Goal: Task Accomplishment & Management: Use online tool/utility

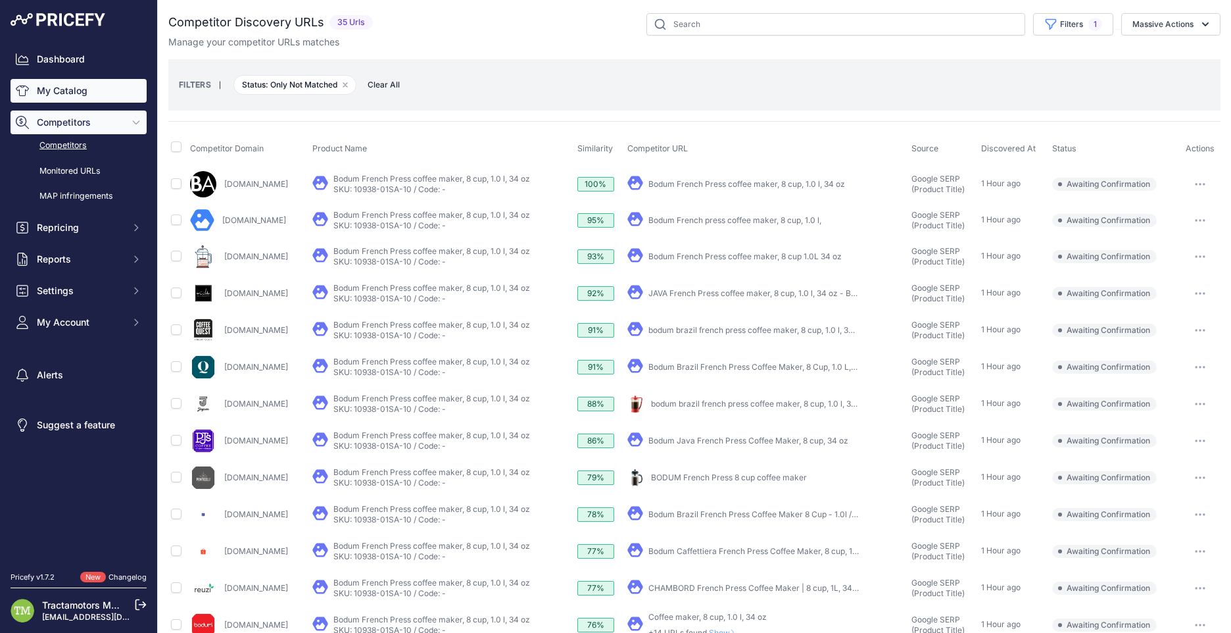
click at [67, 87] on link "My Catalog" at bounding box center [79, 91] width 136 height 24
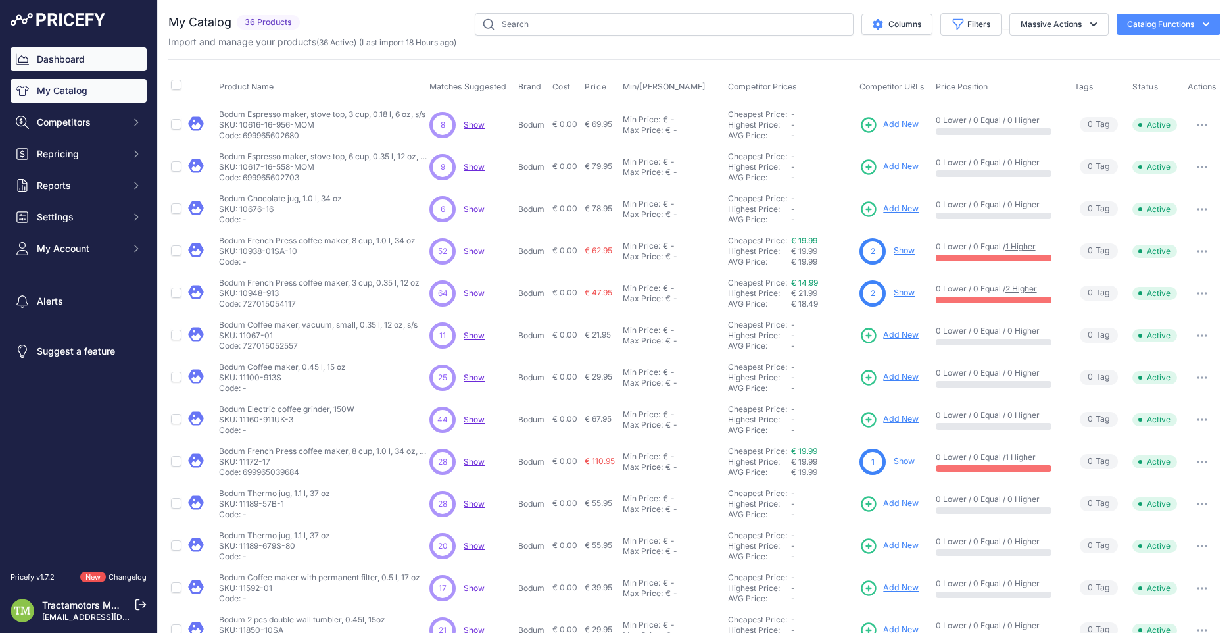
click at [57, 55] on link "Dashboard" at bounding box center [79, 59] width 136 height 24
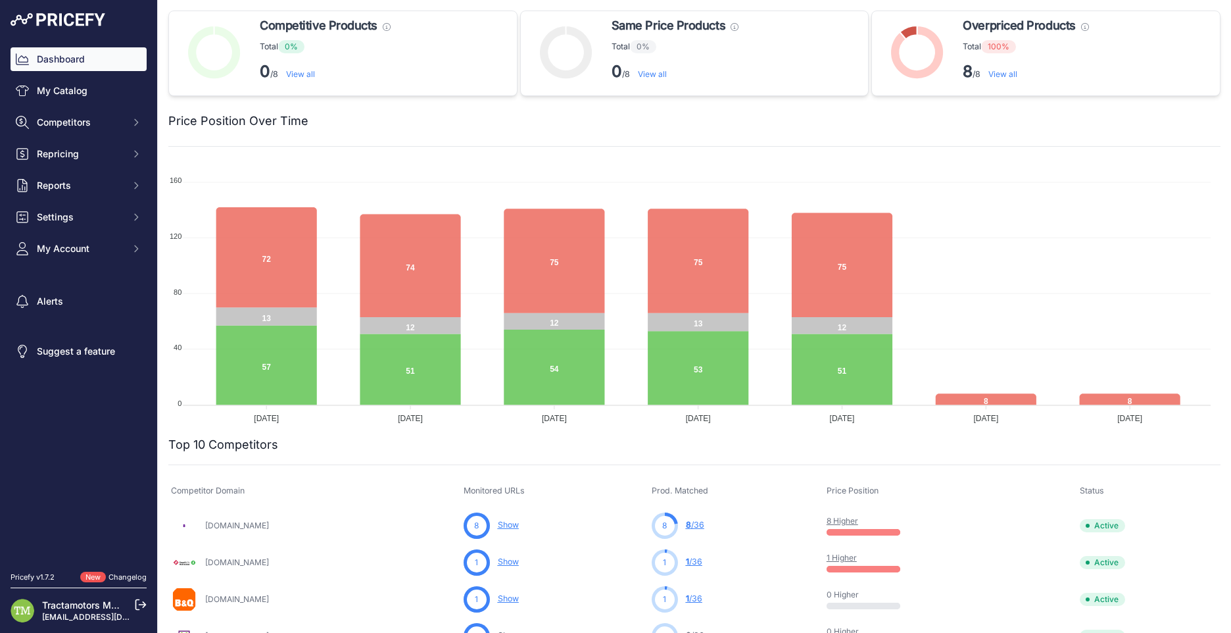
click at [990, 72] on link "View all" at bounding box center [1003, 74] width 29 height 10
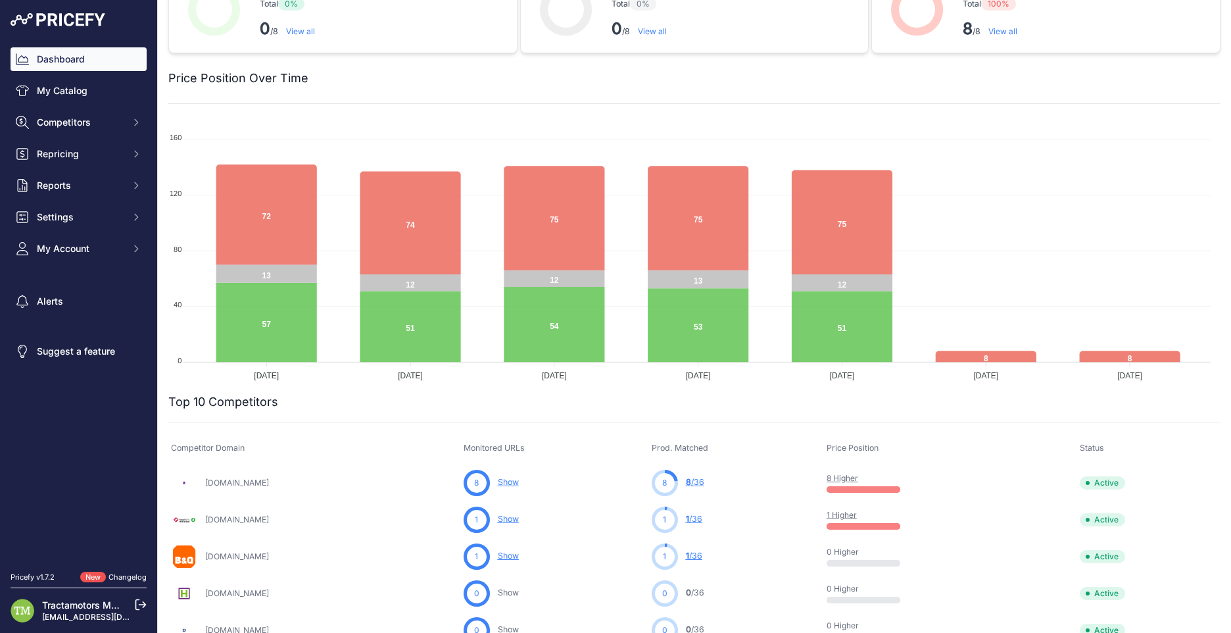
scroll to position [66, 0]
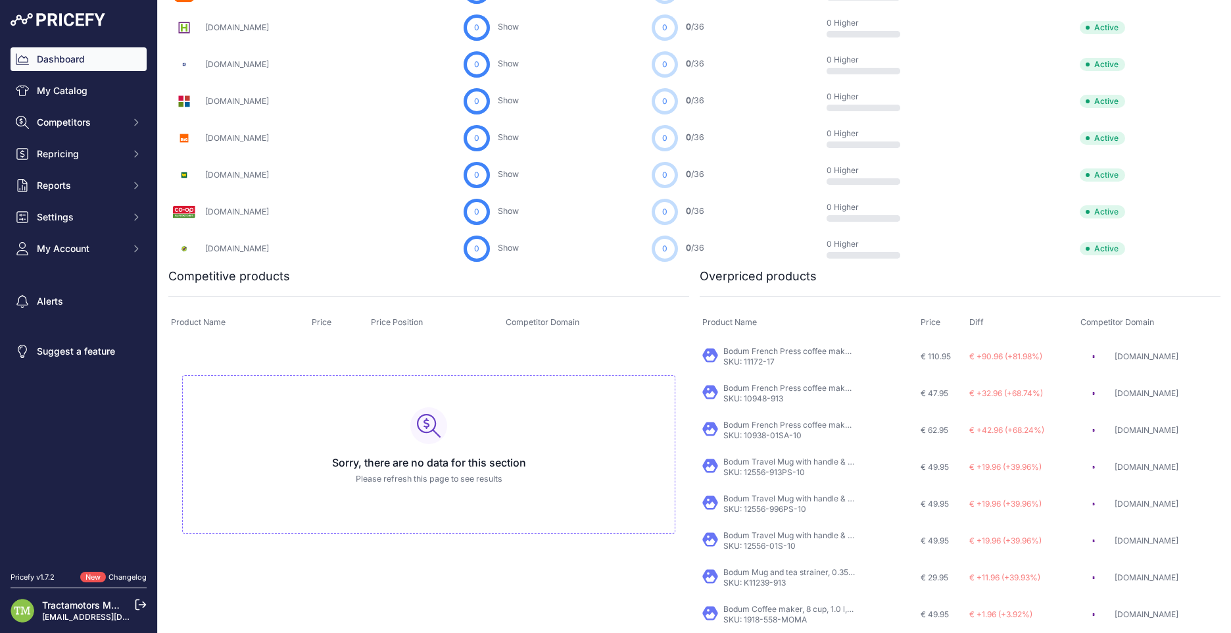
scroll to position [280, 0]
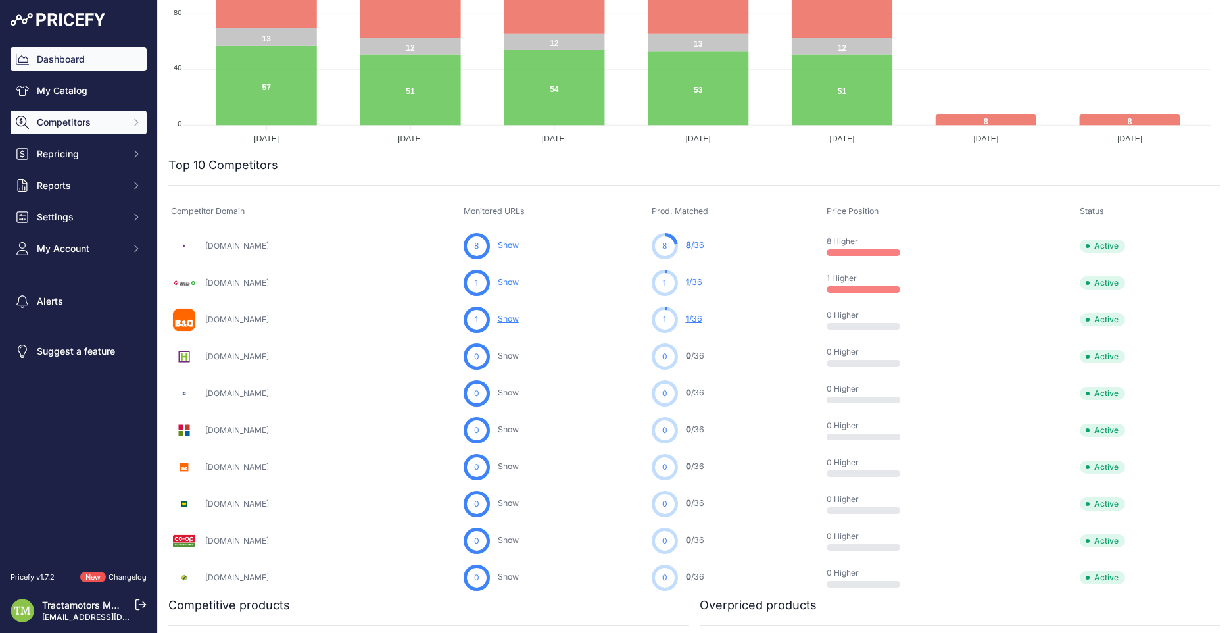
click at [101, 116] on span "Competitors" at bounding box center [80, 122] width 86 height 13
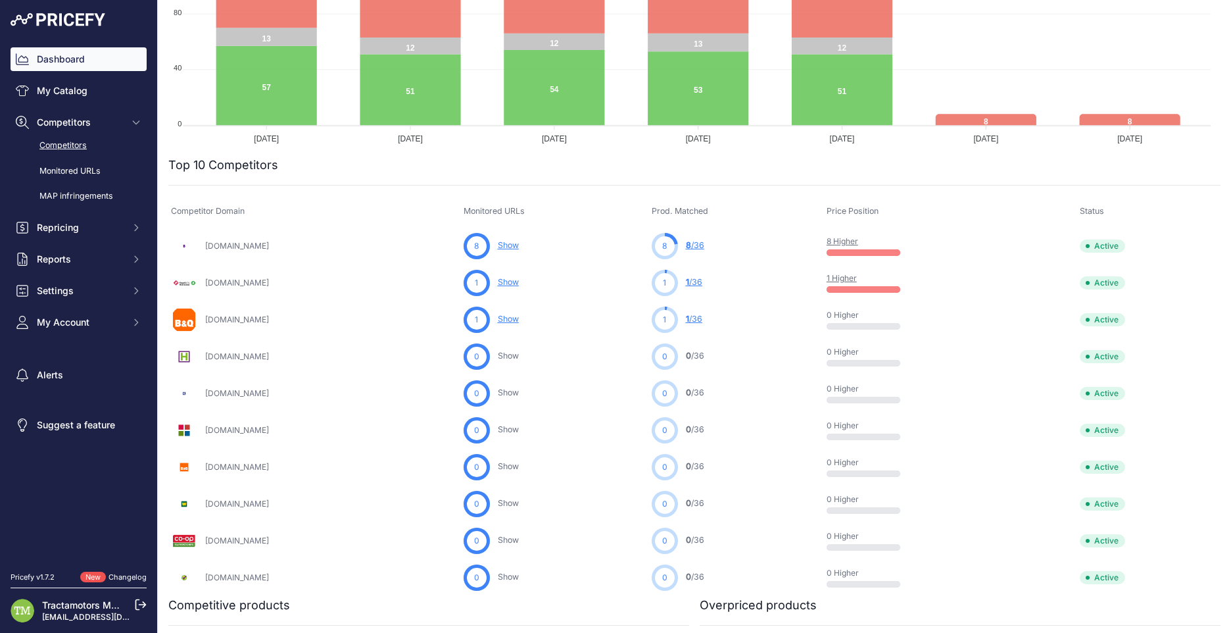
click at [74, 145] on link "Competitors" at bounding box center [79, 145] width 136 height 23
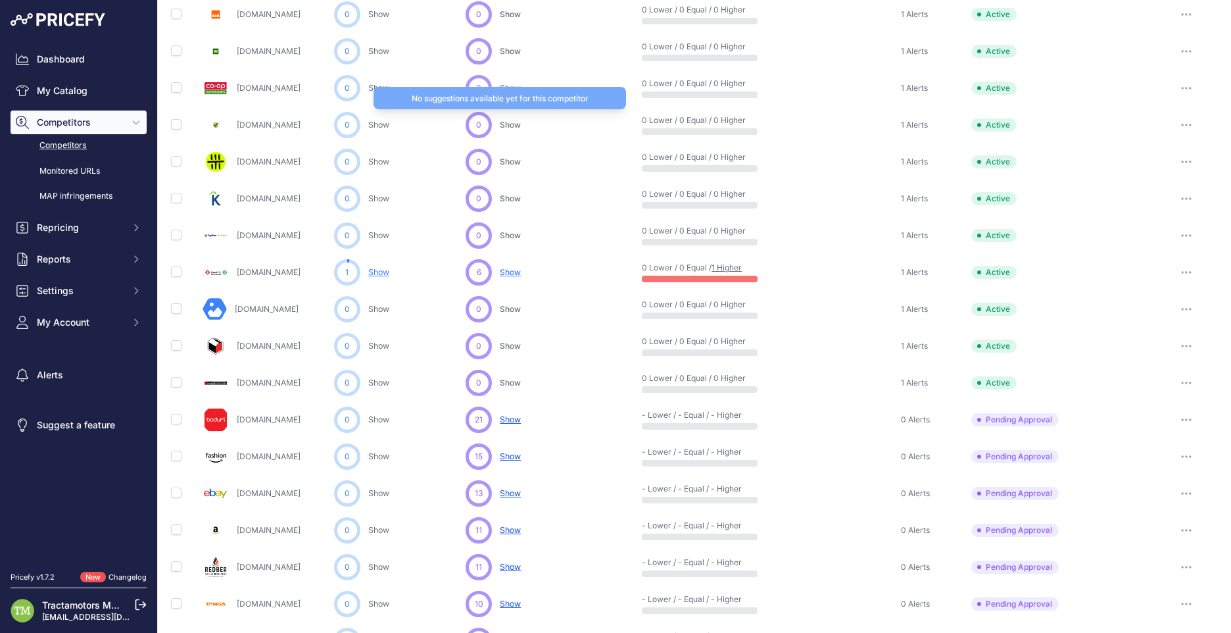
scroll to position [476, 0]
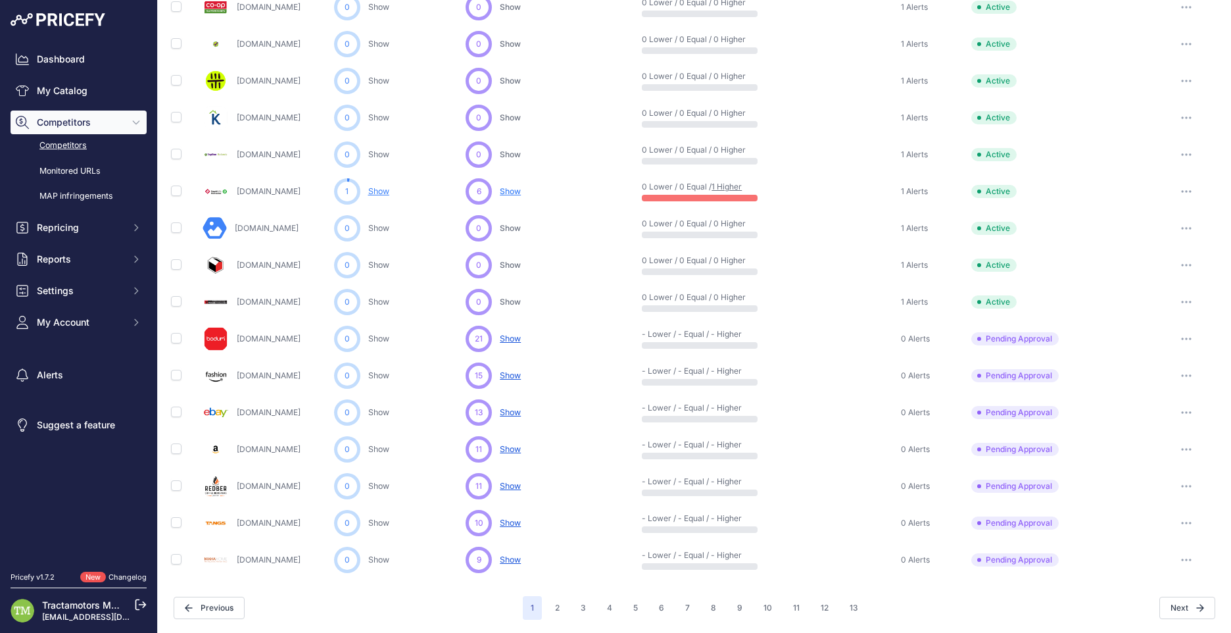
click at [511, 339] on span "Show" at bounding box center [510, 338] width 21 height 10
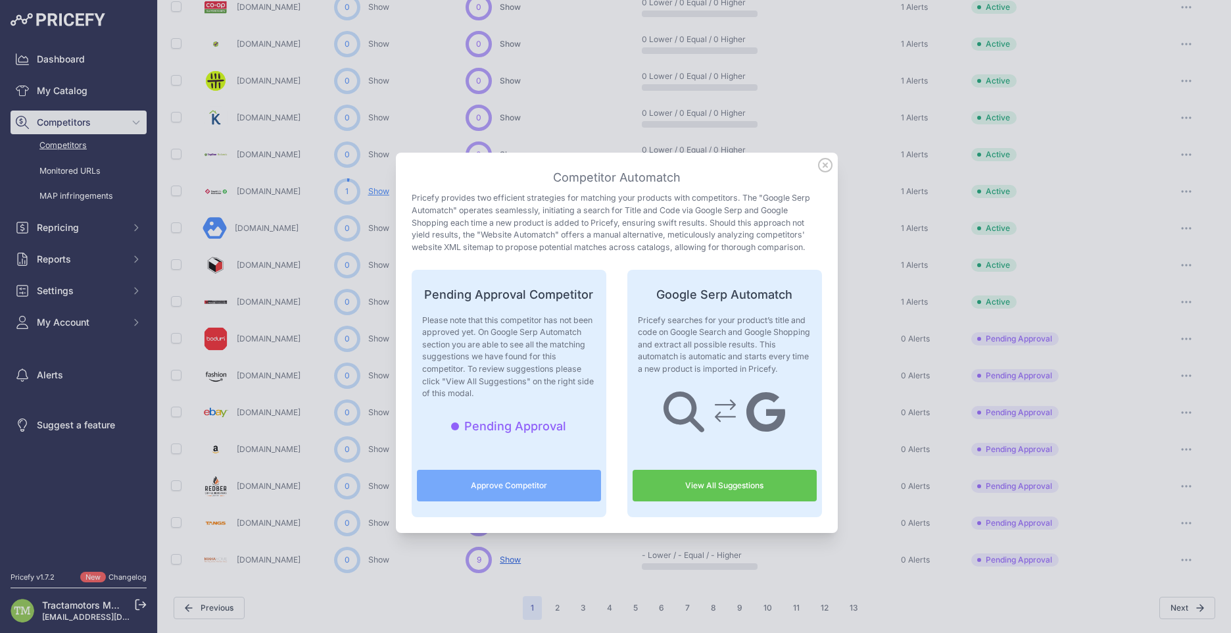
click at [522, 480] on button "Approve Competitor" at bounding box center [509, 486] width 184 height 32
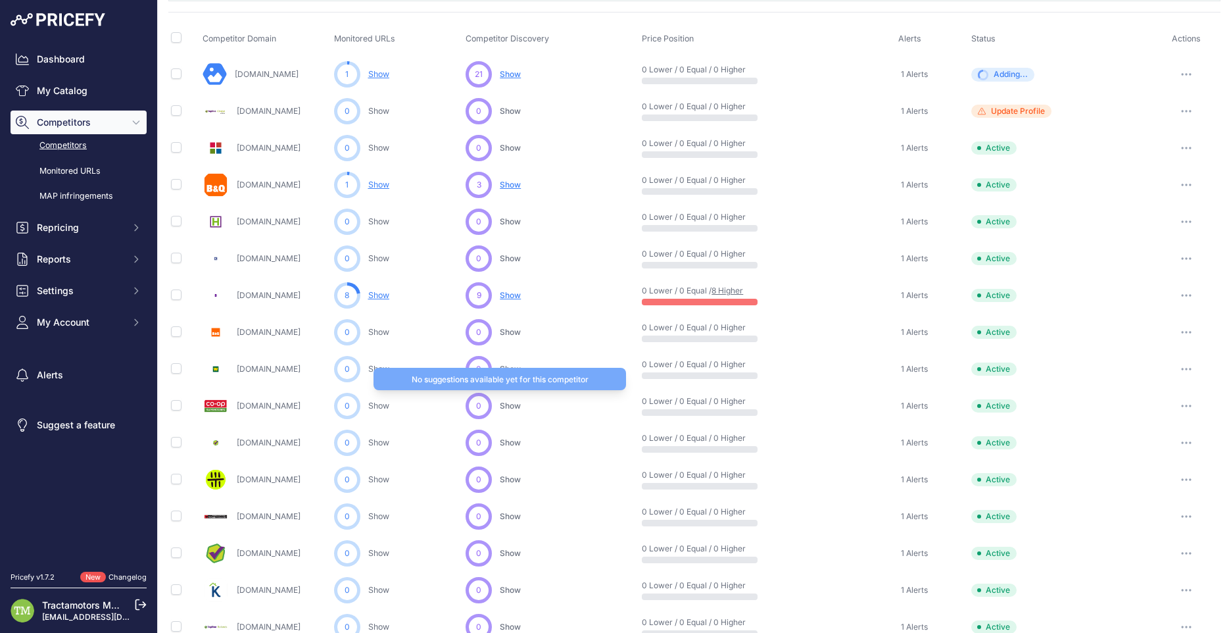
scroll to position [0, 0]
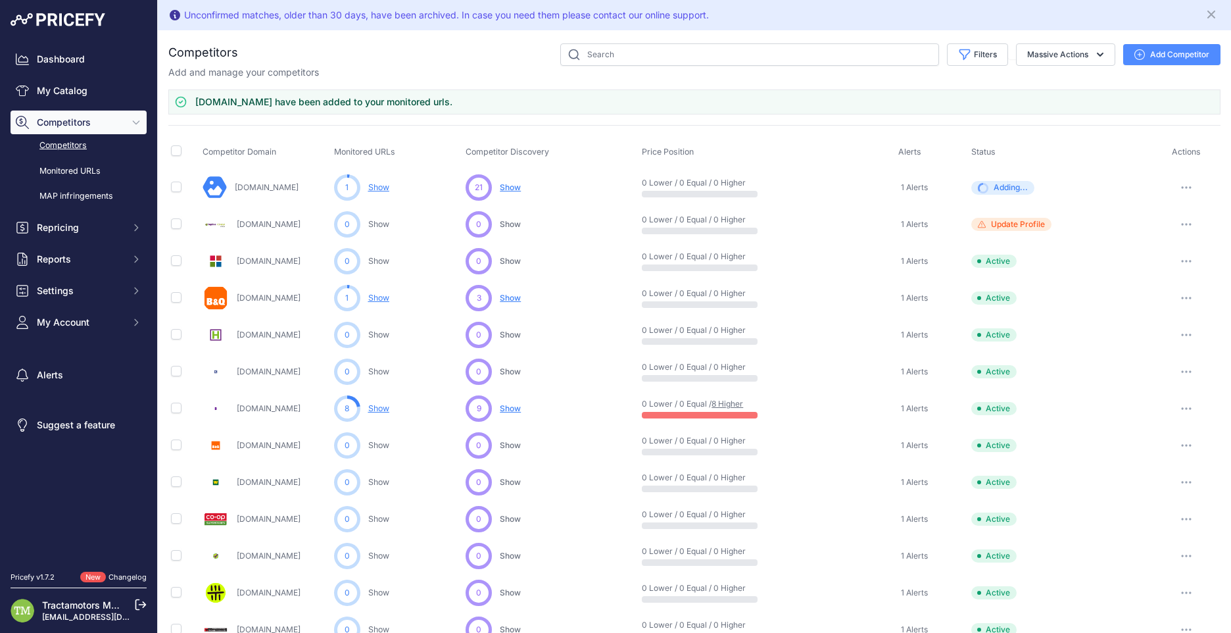
click at [505, 187] on span "Show" at bounding box center [510, 187] width 21 height 10
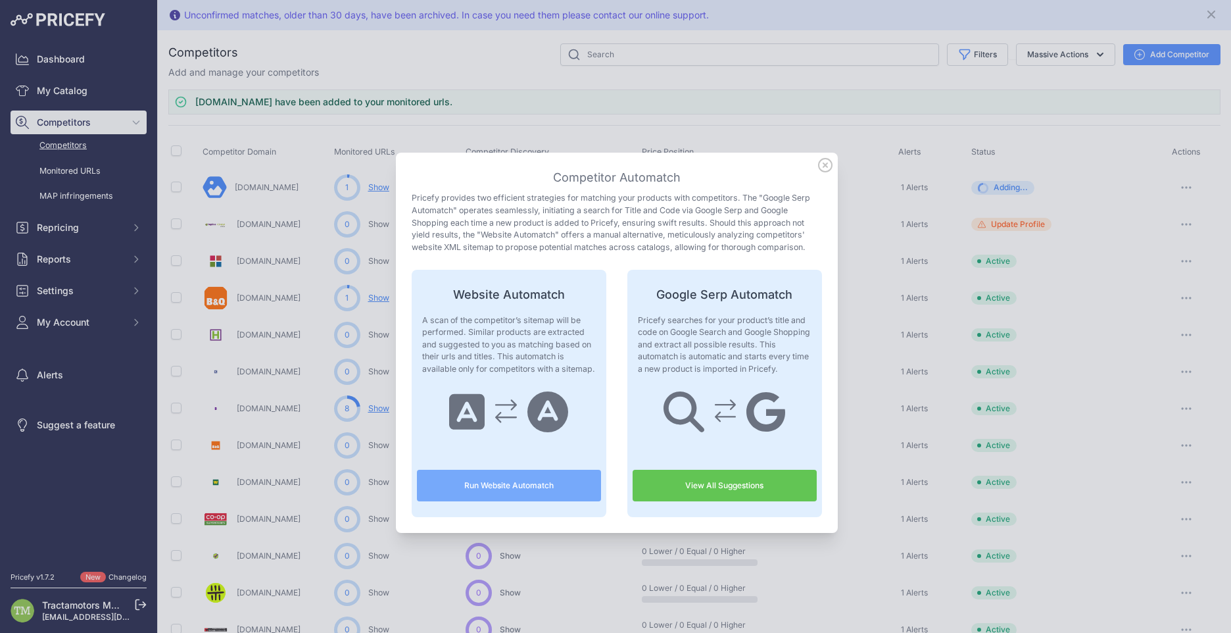
click at [714, 470] on link "View All Suggestions" at bounding box center [725, 486] width 184 height 32
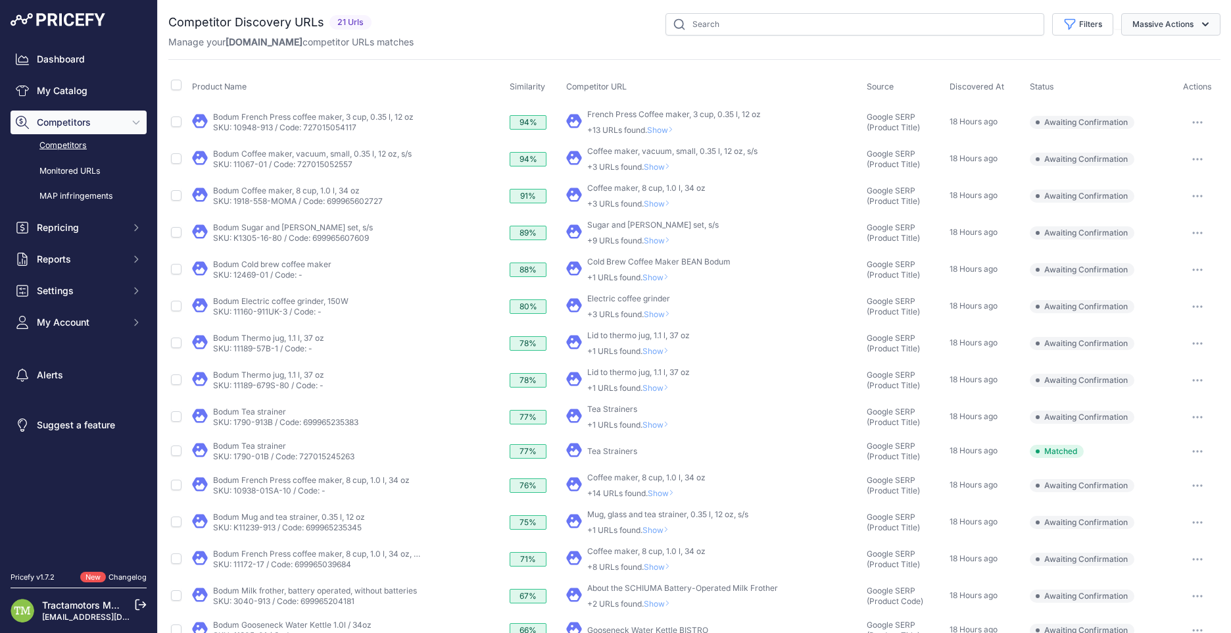
click at [1128, 25] on button "Massive Actions" at bounding box center [1170, 24] width 99 height 22
click at [1125, 48] on button "Confirm Match" at bounding box center [1167, 55] width 105 height 24
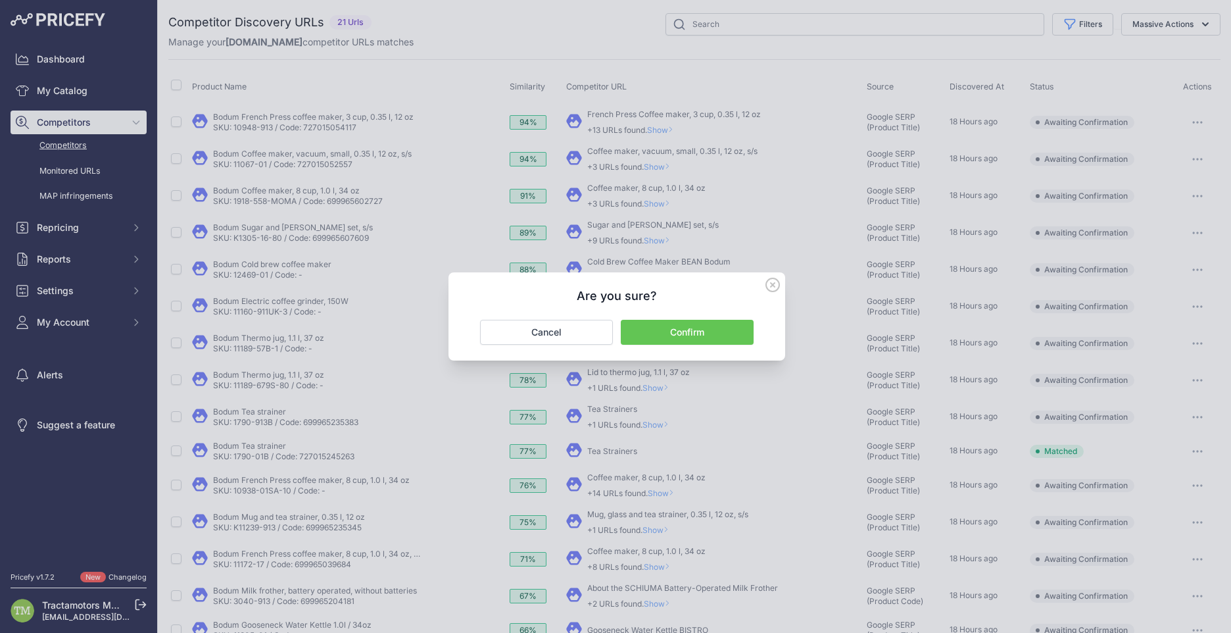
click at [675, 335] on button "Confirm" at bounding box center [687, 332] width 133 height 25
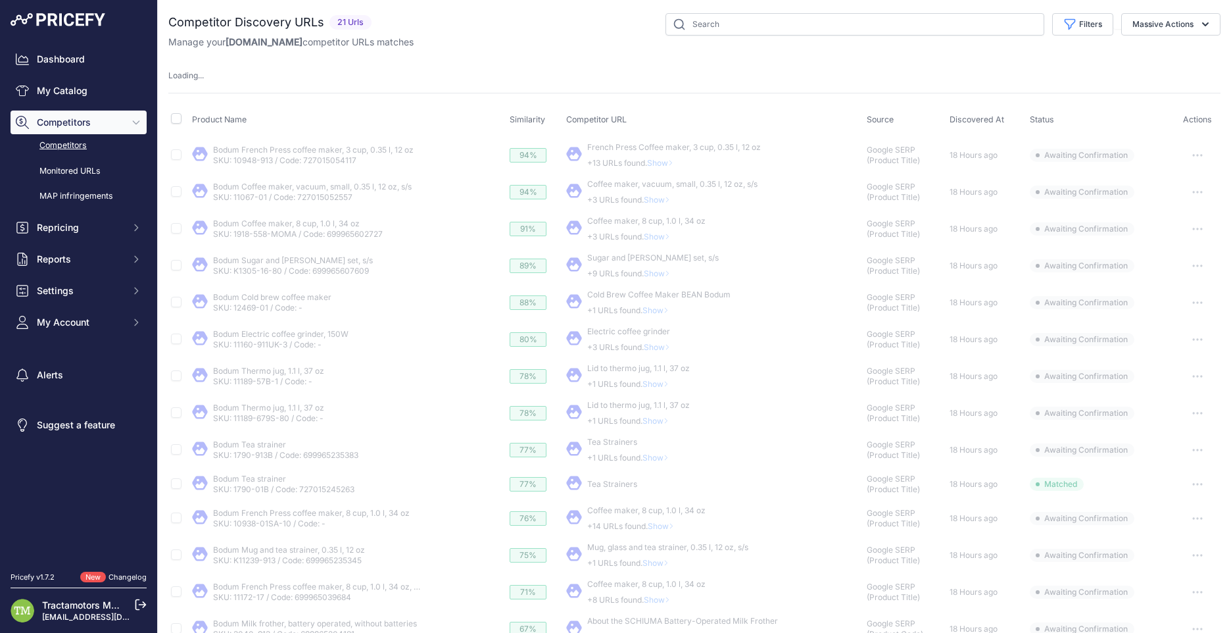
click at [170, 121] on th at bounding box center [178, 120] width 21 height 33
click at [177, 118] on input "checkbox" at bounding box center [176, 118] width 11 height 11
click at [176, 119] on input "checkbox" at bounding box center [176, 118] width 11 height 11
click at [175, 118] on input "checkbox" at bounding box center [176, 118] width 11 height 11
checkbox input "true"
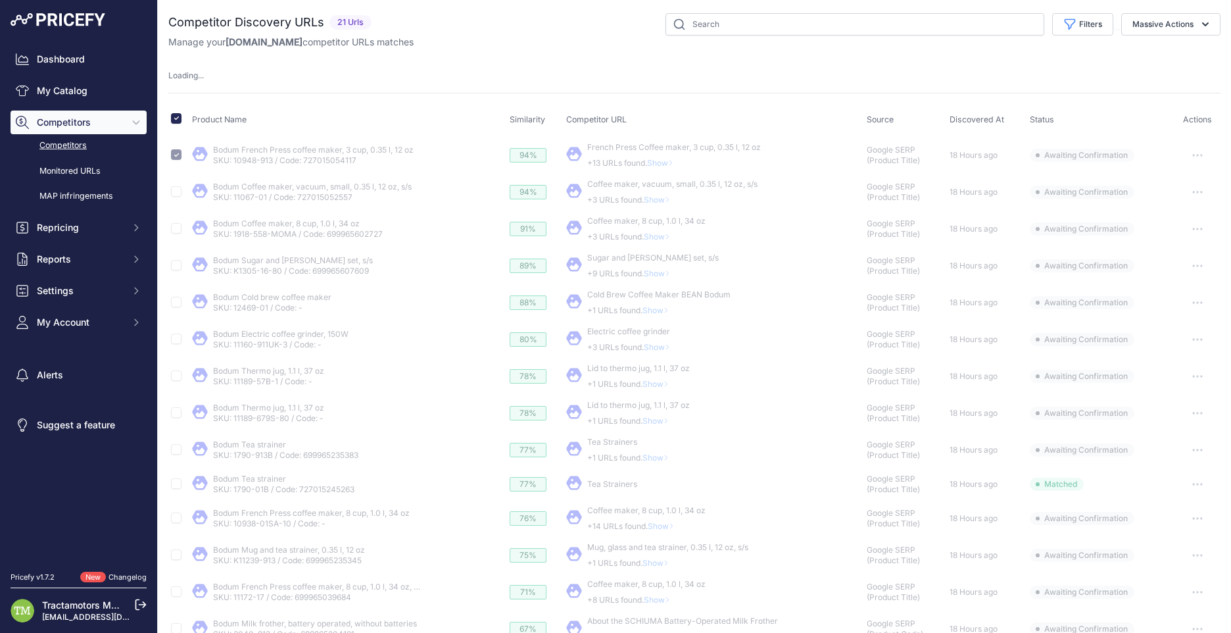
checkbox input "false"
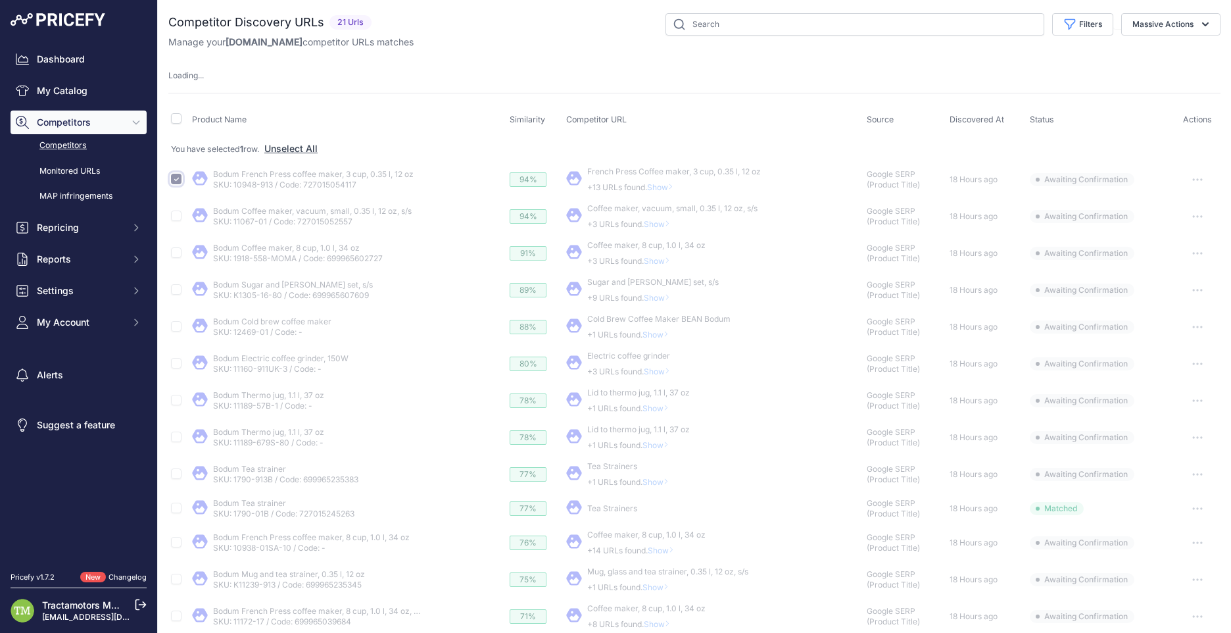
click at [178, 175] on input "checkbox" at bounding box center [176, 179] width 11 height 11
checkbox input "false"
click at [178, 116] on input "checkbox" at bounding box center [176, 118] width 11 height 11
checkbox input "true"
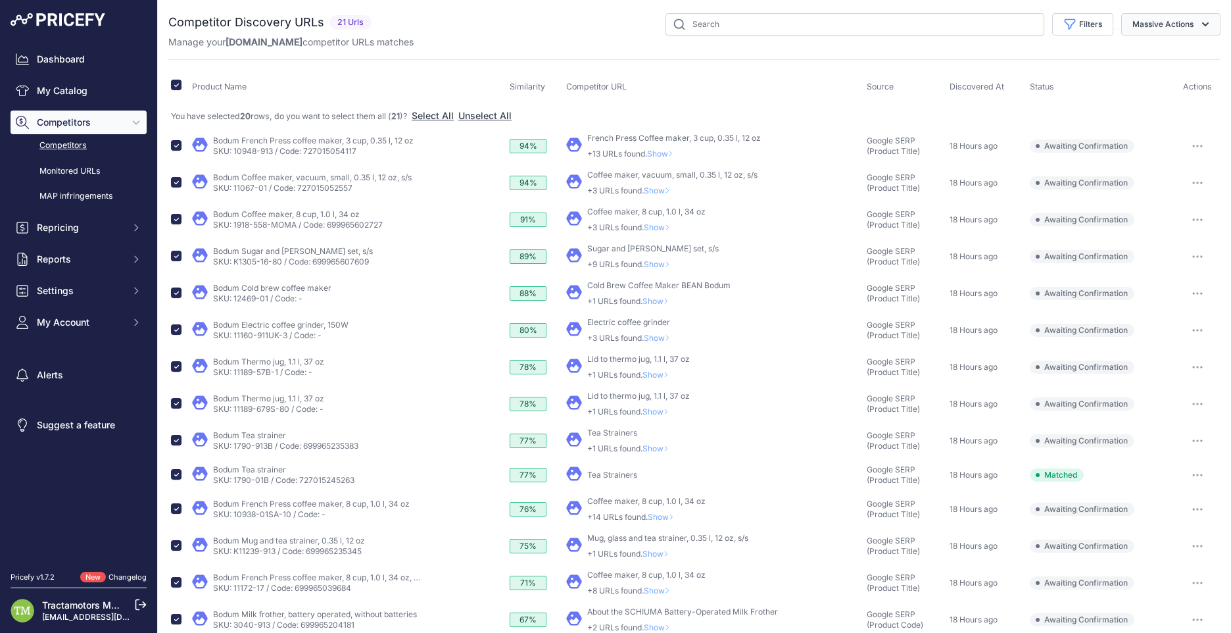
click at [1139, 27] on button "Massive Actions" at bounding box center [1170, 24] width 99 height 22
click at [1150, 59] on span "Confirm Match" at bounding box center [1158, 54] width 64 height 11
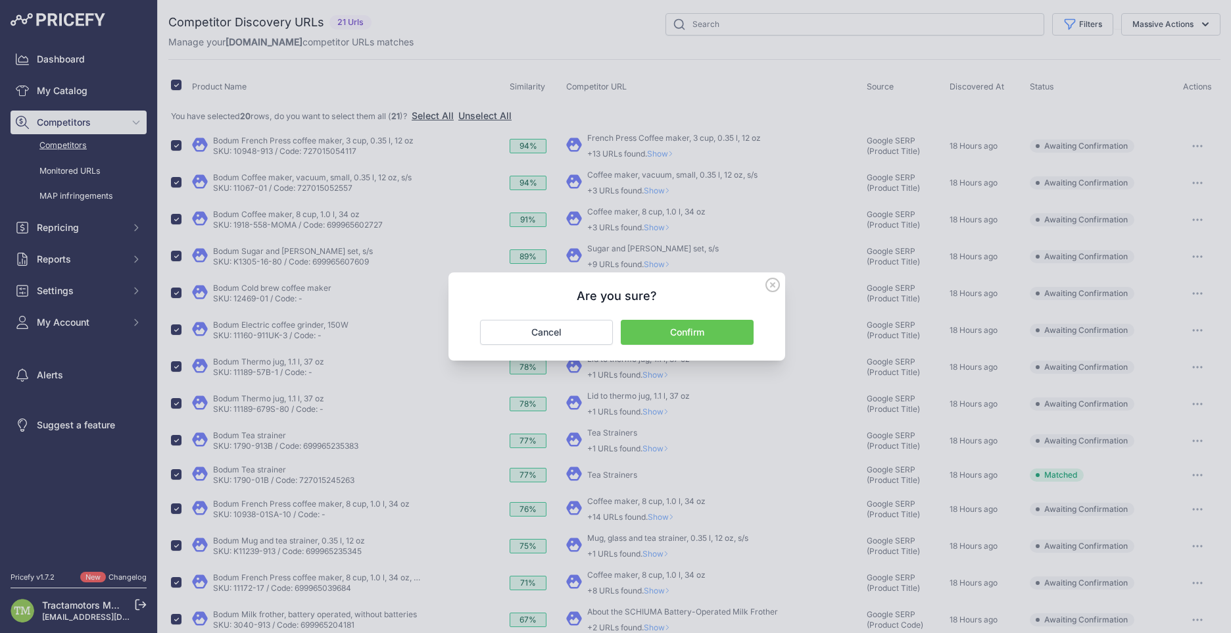
click at [678, 346] on div "Are you sure? Confirm Cancel" at bounding box center [617, 316] width 337 height 88
click at [681, 337] on button "Confirm" at bounding box center [687, 332] width 133 height 25
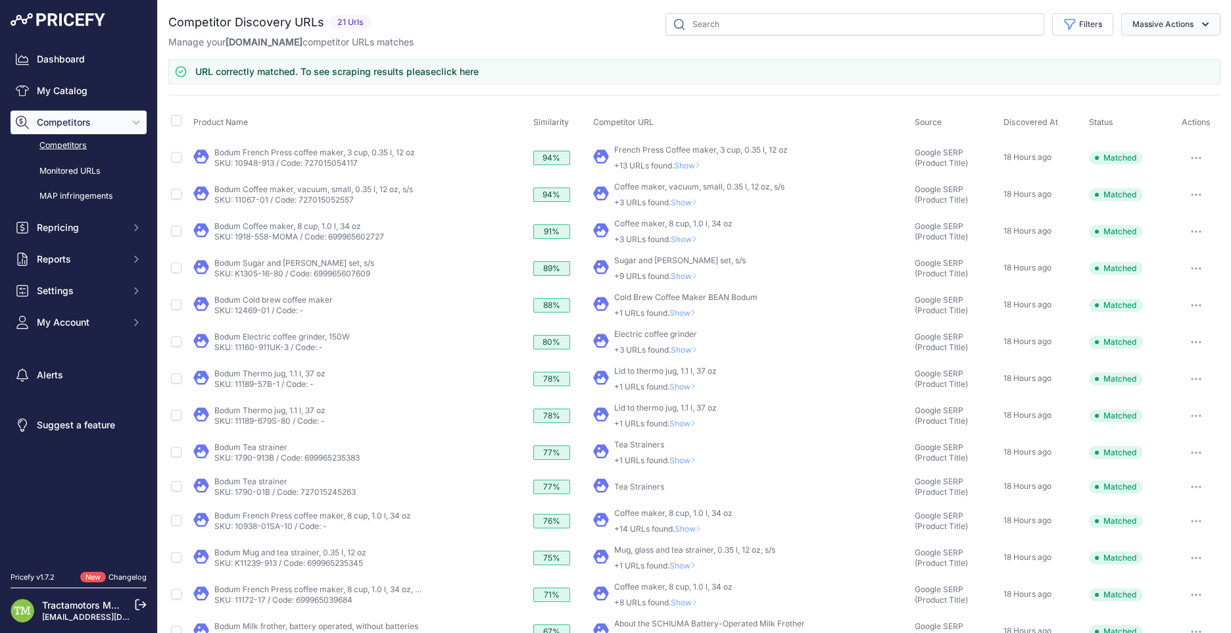
click at [1160, 24] on button "Massive Actions" at bounding box center [1170, 24] width 99 height 22
click at [1148, 55] on span "Confirm Match" at bounding box center [1158, 54] width 64 height 11
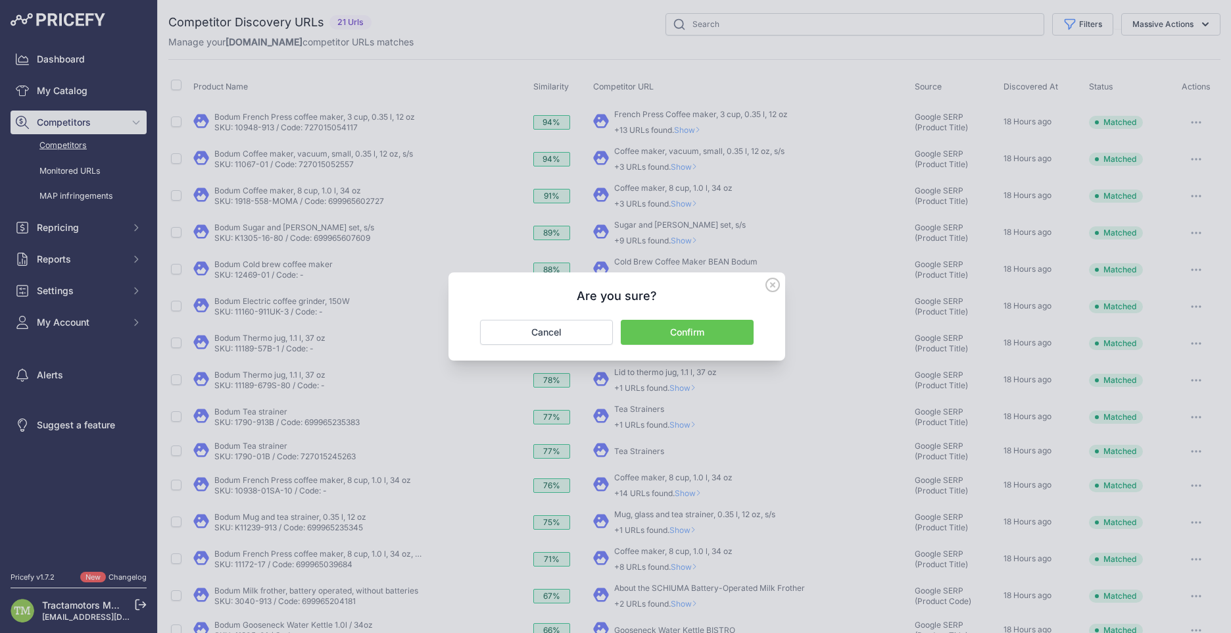
click at [677, 337] on button "Confirm" at bounding box center [687, 332] width 133 height 25
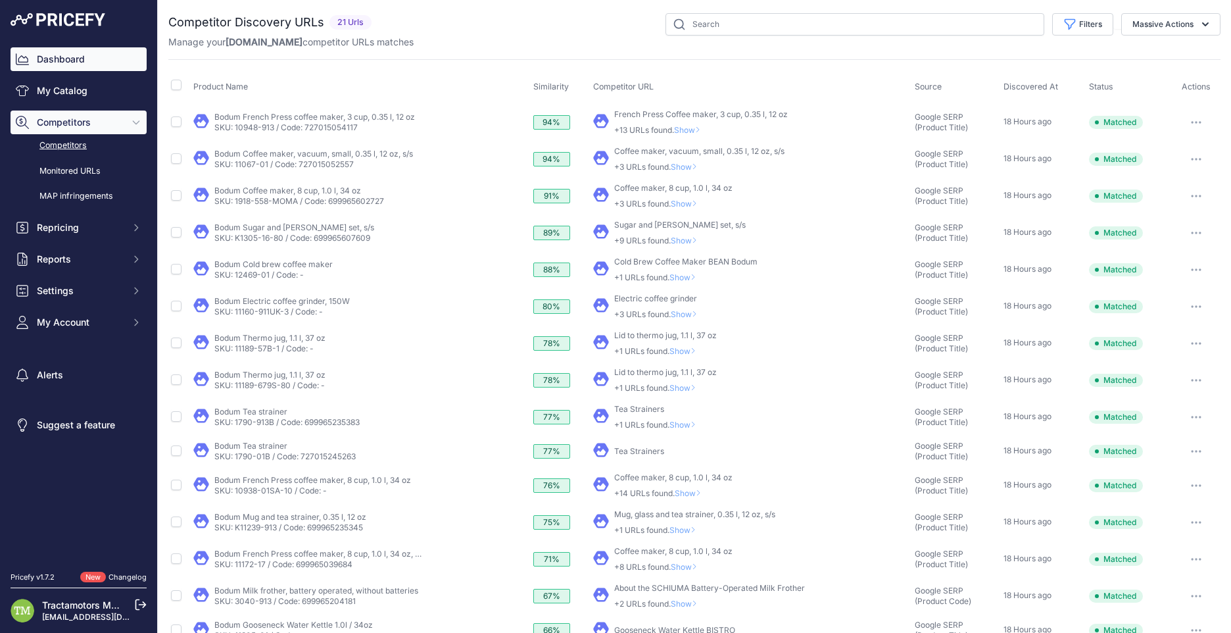
click at [86, 53] on link "Dashboard" at bounding box center [79, 59] width 136 height 24
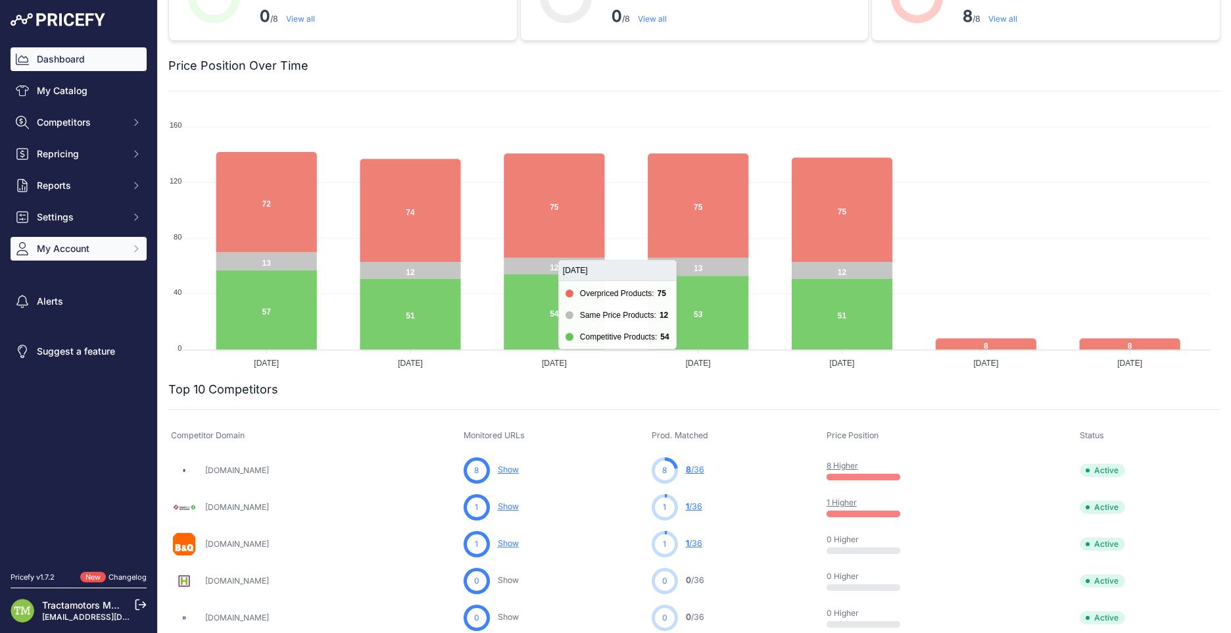
scroll to position [66, 0]
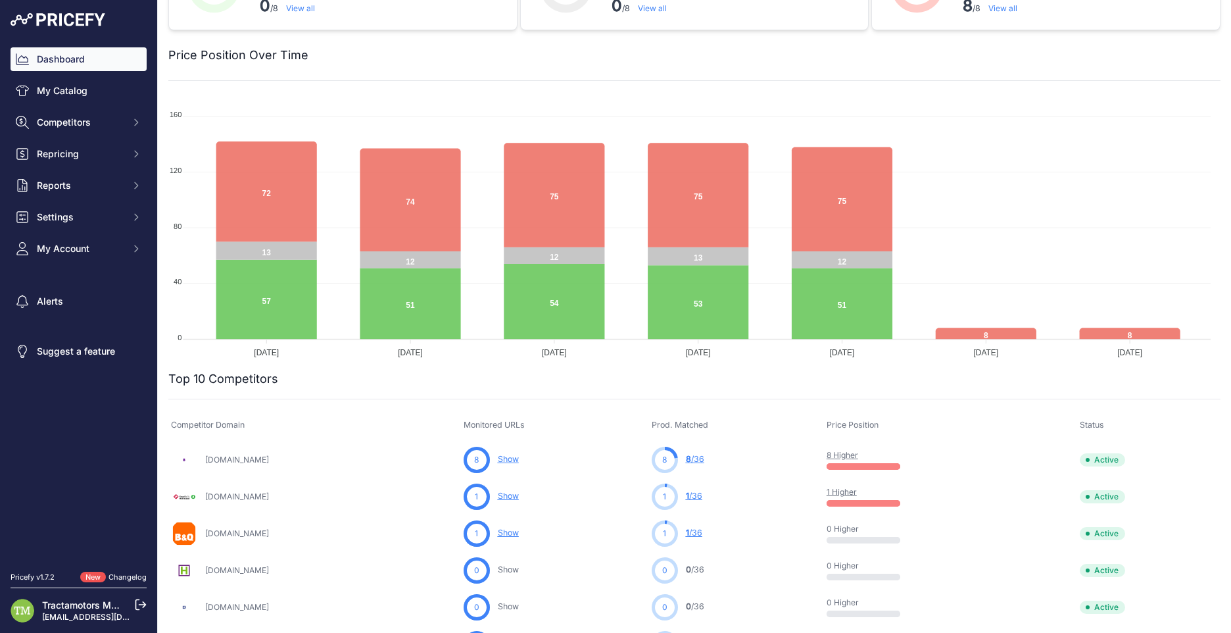
click at [96, 105] on div "Dashboard My Catalog Competitors Competitors Monitored URLs MAP infringements R…" at bounding box center [79, 153] width 136 height 213
click at [101, 99] on link "My Catalog" at bounding box center [79, 91] width 136 height 24
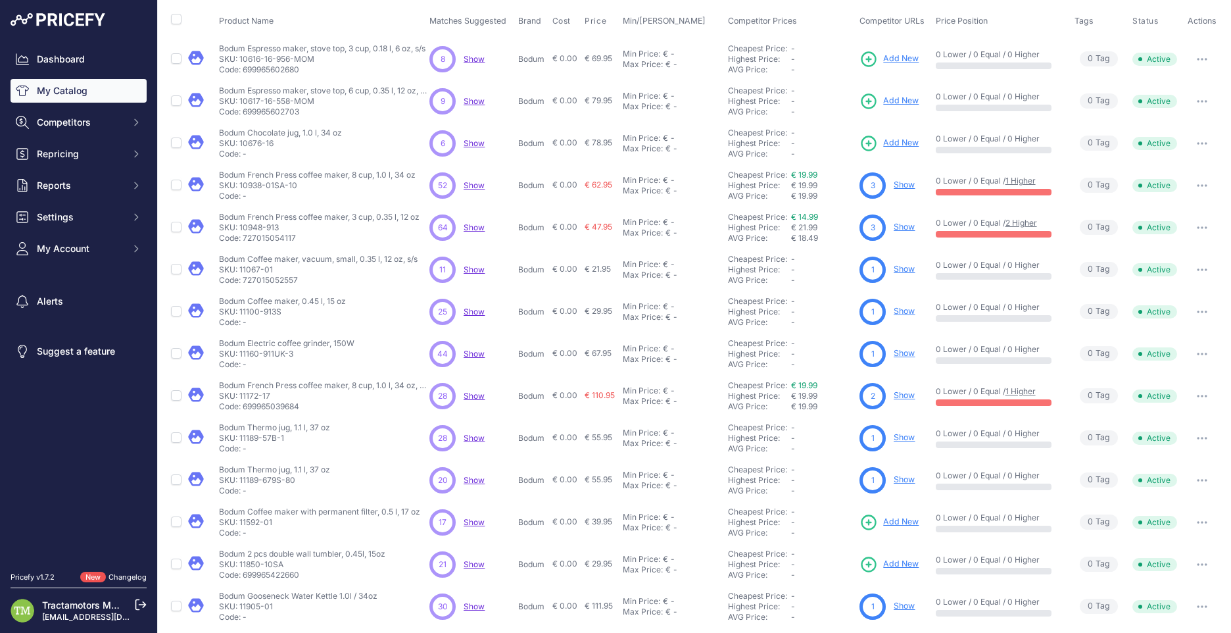
scroll to position [157, 0]
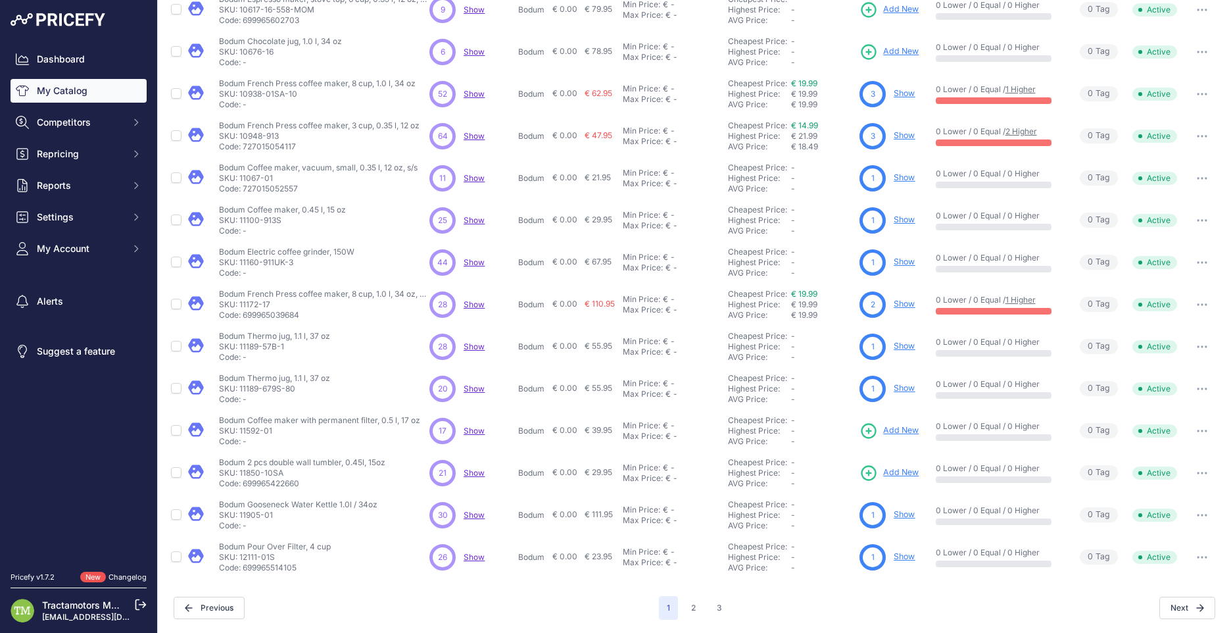
click at [472, 306] on span "Show" at bounding box center [474, 304] width 21 height 10
click at [693, 614] on button "2" at bounding box center [693, 608] width 20 height 24
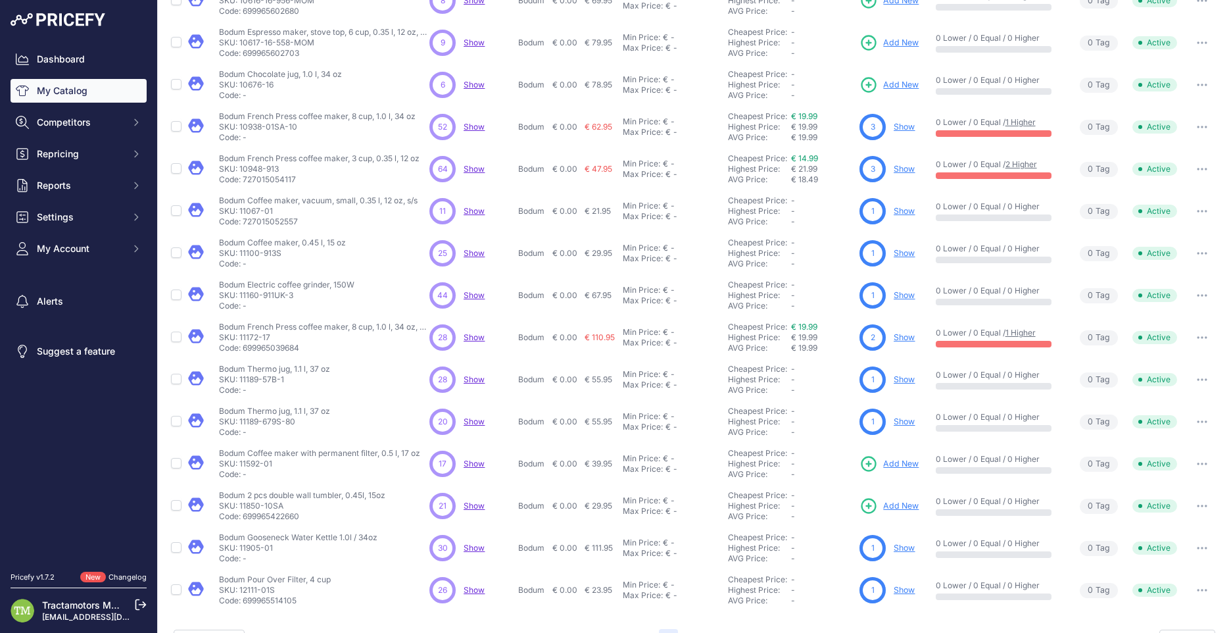
scroll to position [190, 0]
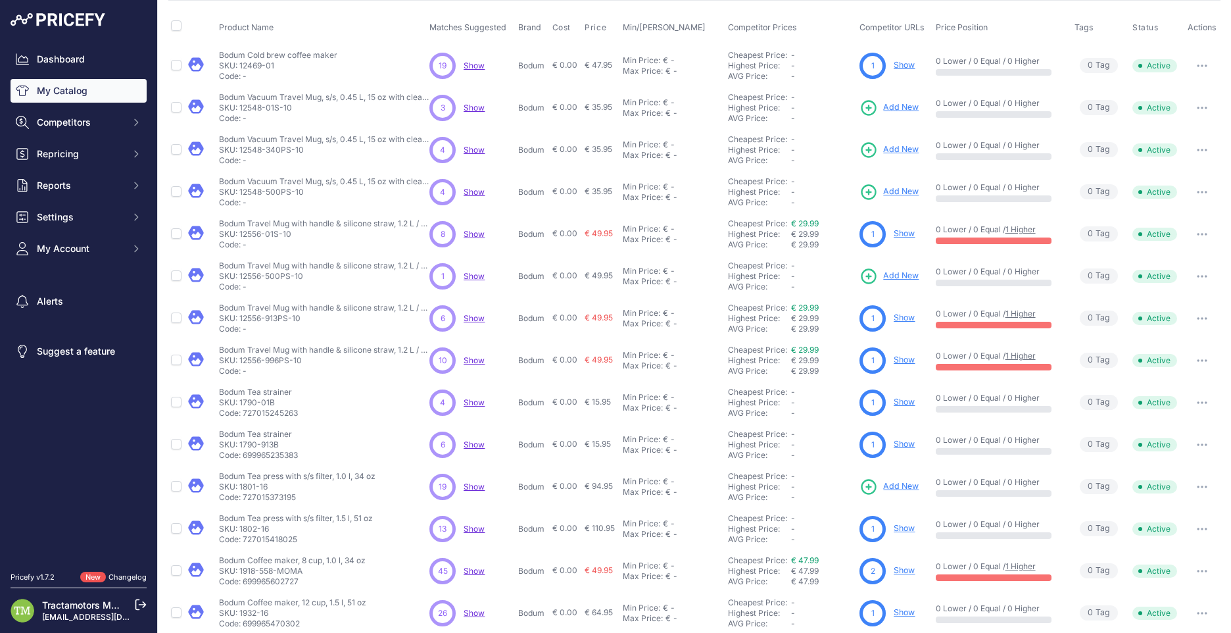
scroll to position [157, 0]
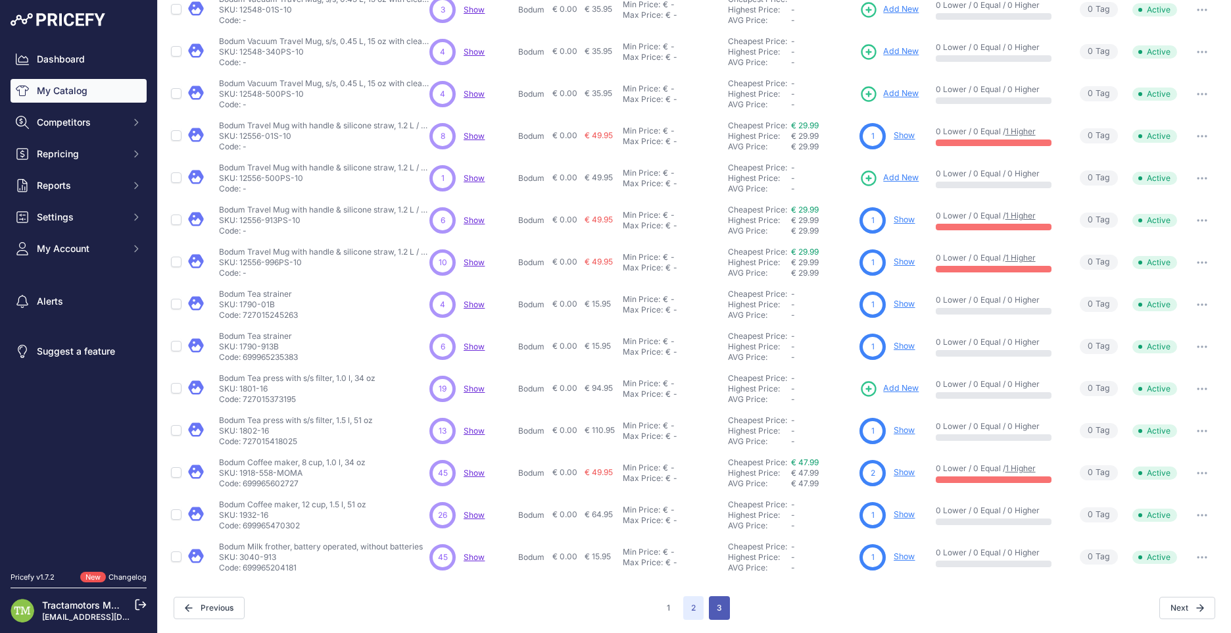
click at [709, 608] on button "3" at bounding box center [719, 608] width 21 height 24
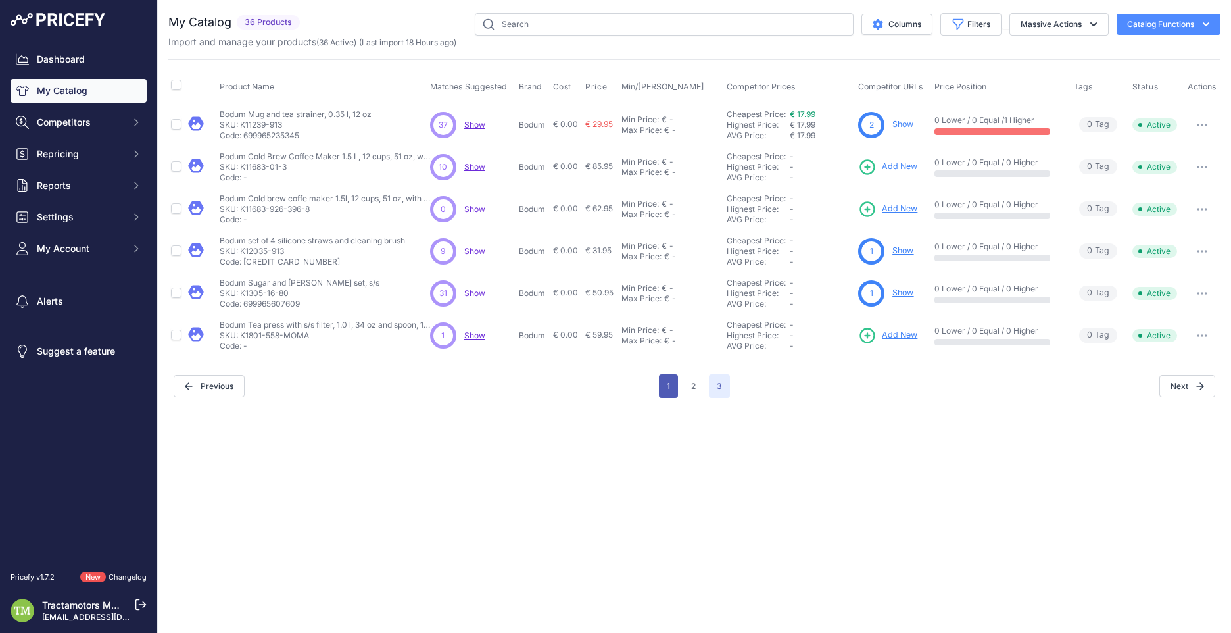
click at [669, 395] on button "1" at bounding box center [668, 386] width 19 height 24
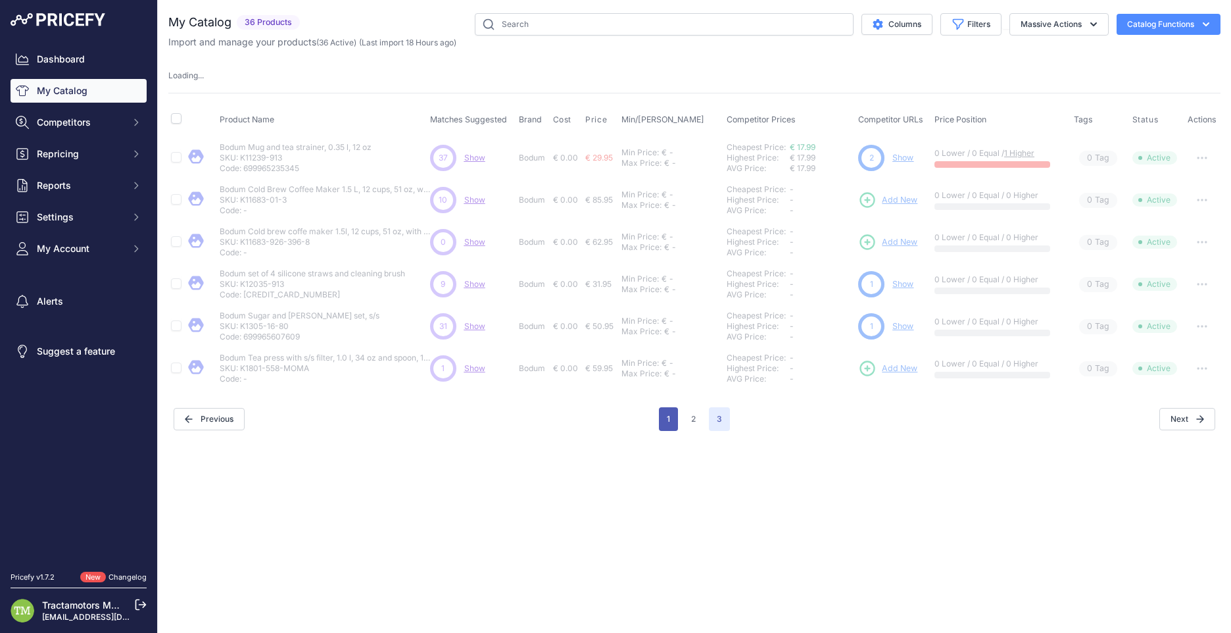
click at [667, 422] on button "1" at bounding box center [668, 419] width 19 height 24
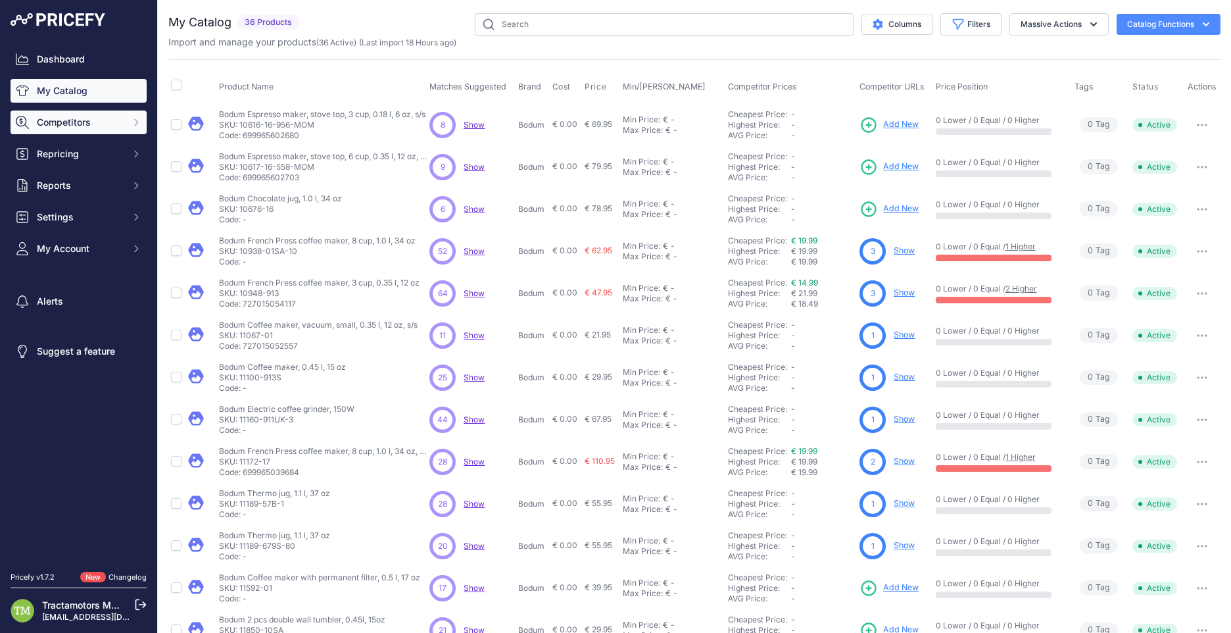
click at [100, 118] on span "Competitors" at bounding box center [80, 122] width 86 height 13
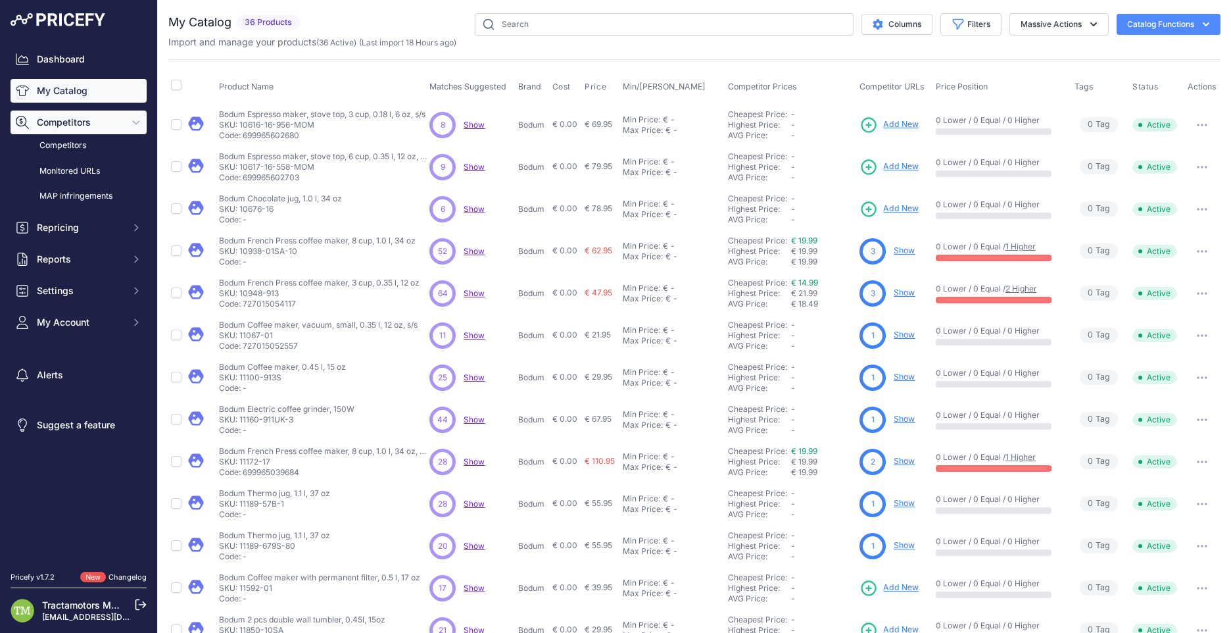
click at [76, 111] on button "Competitors" at bounding box center [79, 122] width 136 height 24
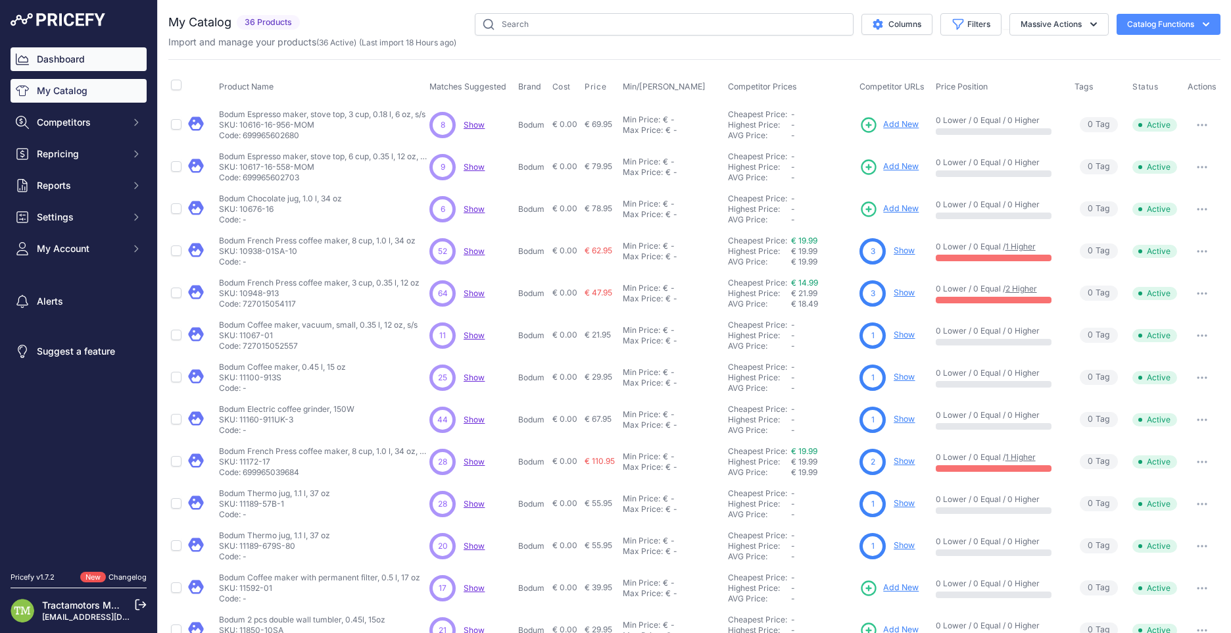
click at [76, 66] on link "Dashboard" at bounding box center [79, 59] width 136 height 24
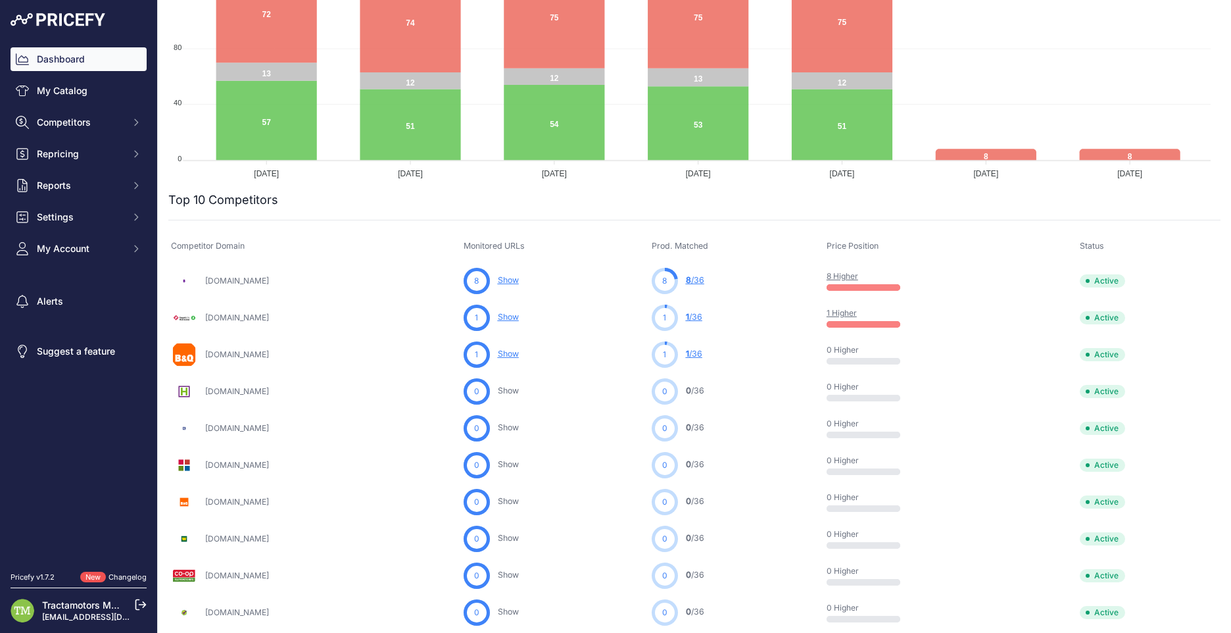
scroll to position [148, 0]
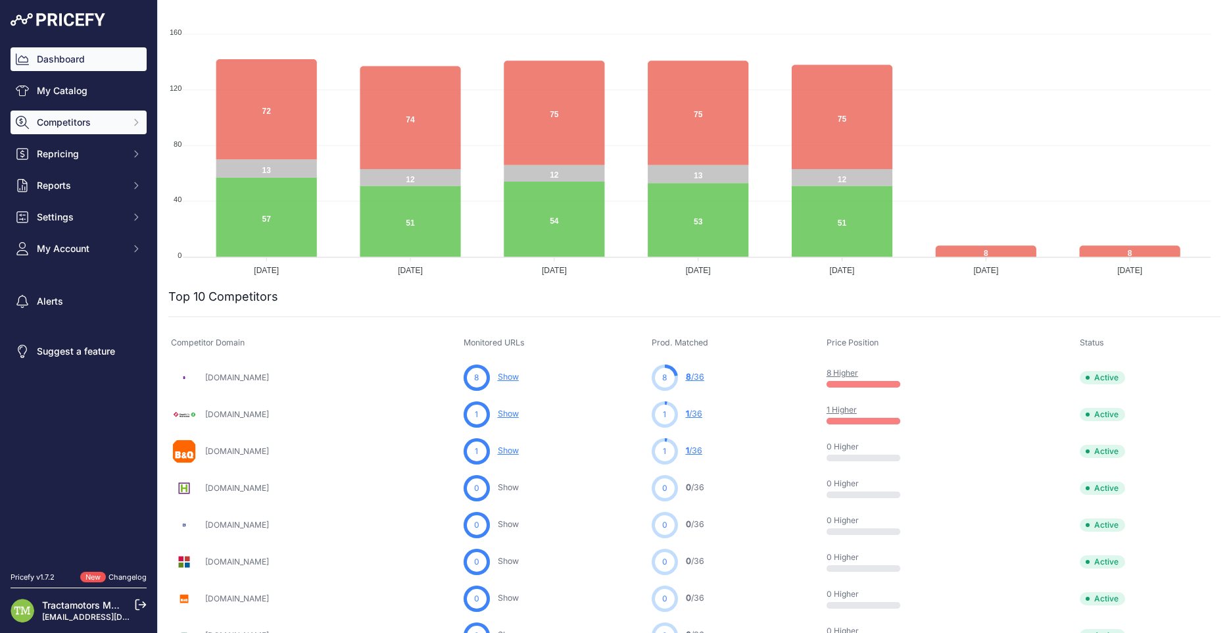
click at [105, 133] on button "Competitors" at bounding box center [79, 122] width 136 height 24
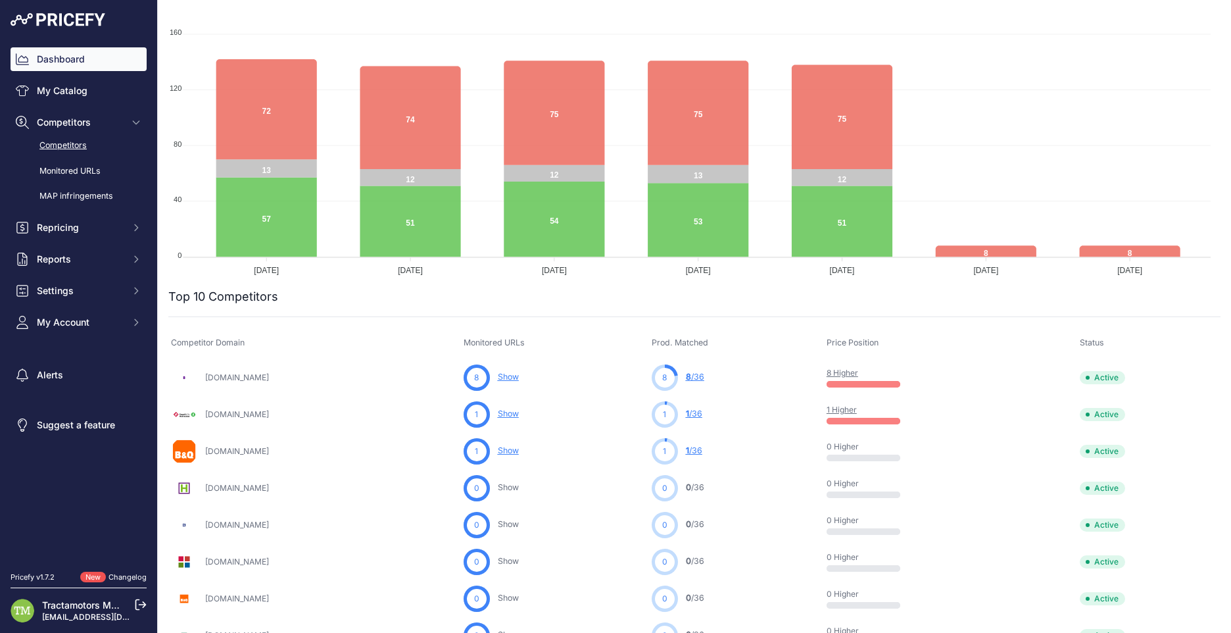
click at [94, 147] on link "Competitors" at bounding box center [79, 145] width 136 height 23
click at [82, 146] on link "Competitors" at bounding box center [79, 145] width 136 height 23
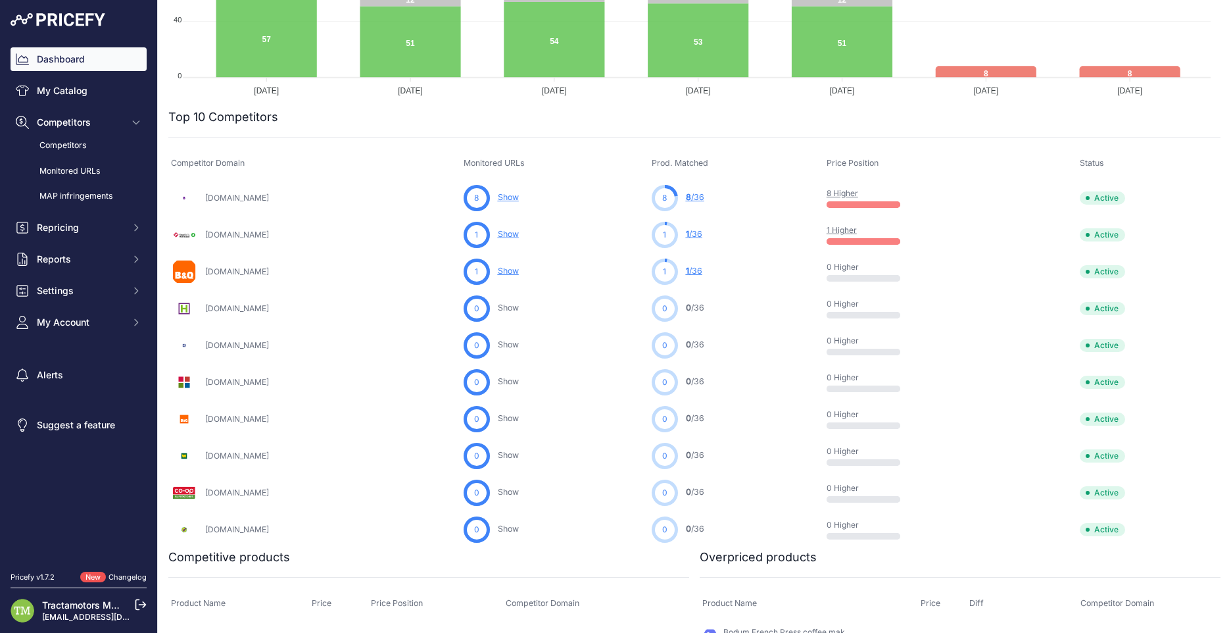
scroll to position [410, 0]
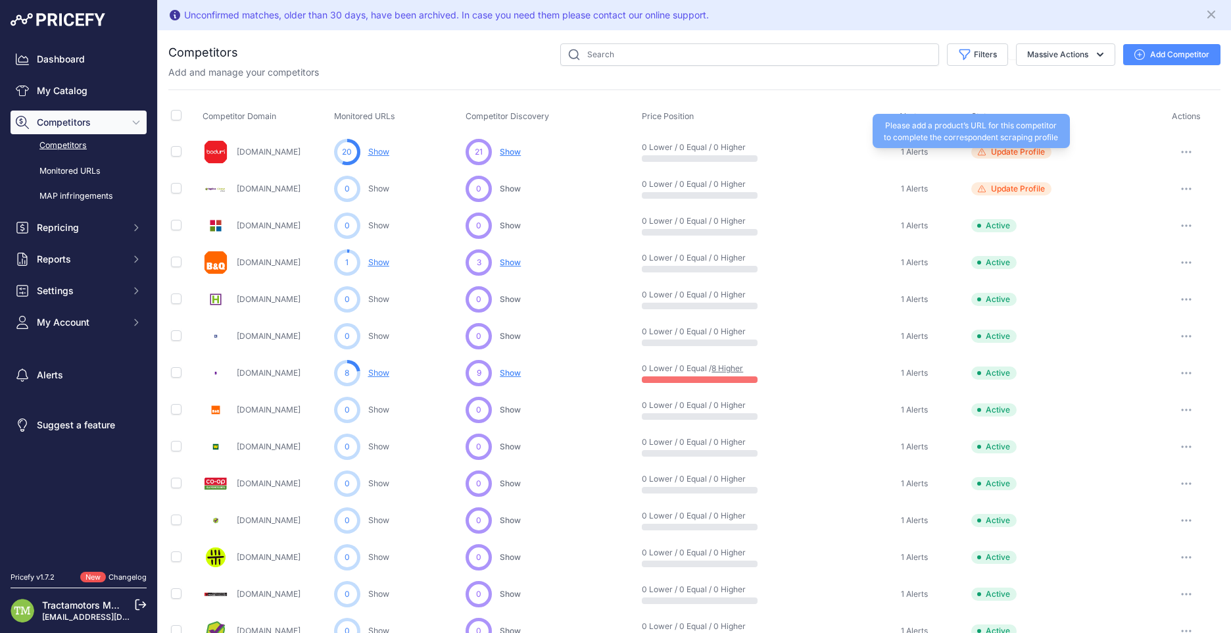
click at [994, 155] on span "Update Profile" at bounding box center [1018, 152] width 54 height 11
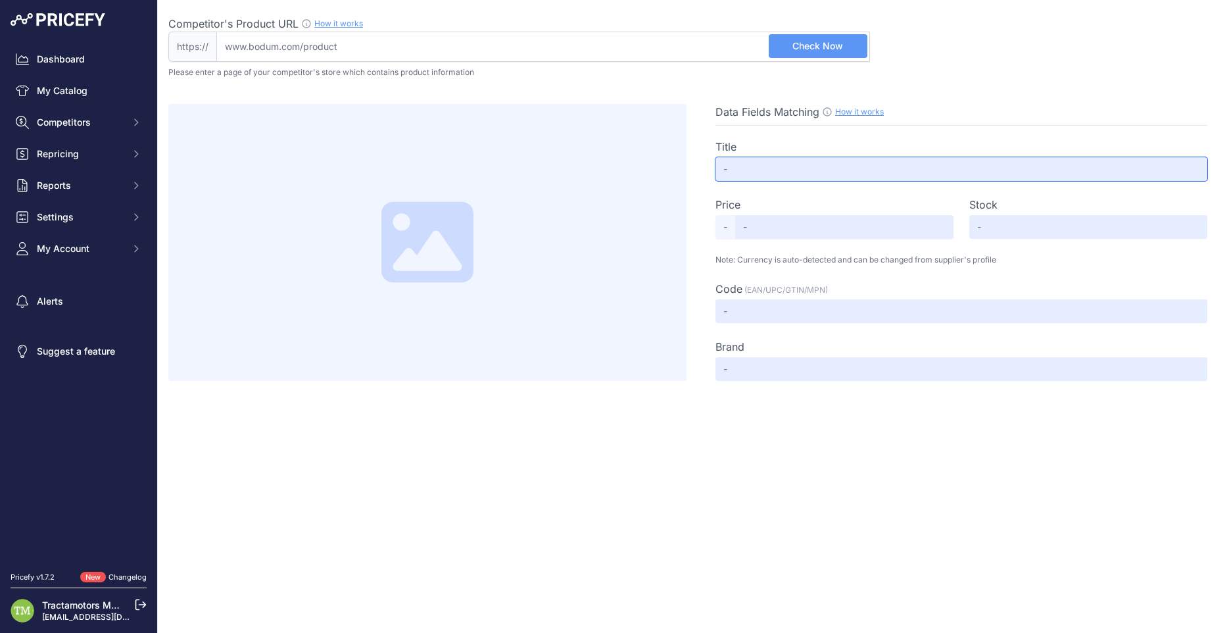
click at [737, 172] on input "text" at bounding box center [962, 169] width 492 height 24
click at [377, 45] on input "Competitor's Product URL How it works In order to create your competitor's extr…" at bounding box center [543, 47] width 654 height 30
click at [367, 51] on input "Competitor's Product URL How it works In order to create your competitor's extr…" at bounding box center [543, 47] width 654 height 30
click at [805, 169] on input "text" at bounding box center [962, 169] width 492 height 24
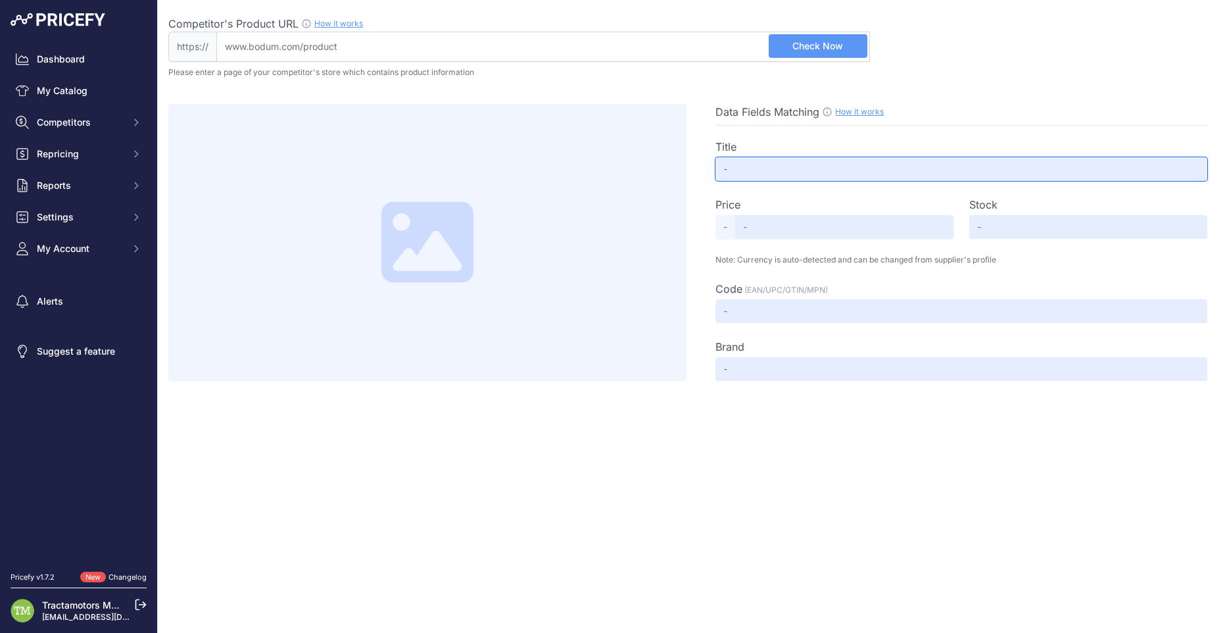
click at [805, 169] on input "text" at bounding box center [962, 169] width 492 height 24
click at [514, 47] on input "Competitor's Product URL How it works In order to create your competitor's extr…" at bounding box center [543, 47] width 654 height 30
click at [514, 46] on input "Competitor's Product URL How it works In order to create your competitor's extr…" at bounding box center [543, 47] width 654 height 30
click at [339, 45] on input "Competitor's Product URL How it works In order to create your competitor's extr…" at bounding box center [543, 47] width 654 height 30
paste input "[URL][DOMAIN_NAME]"
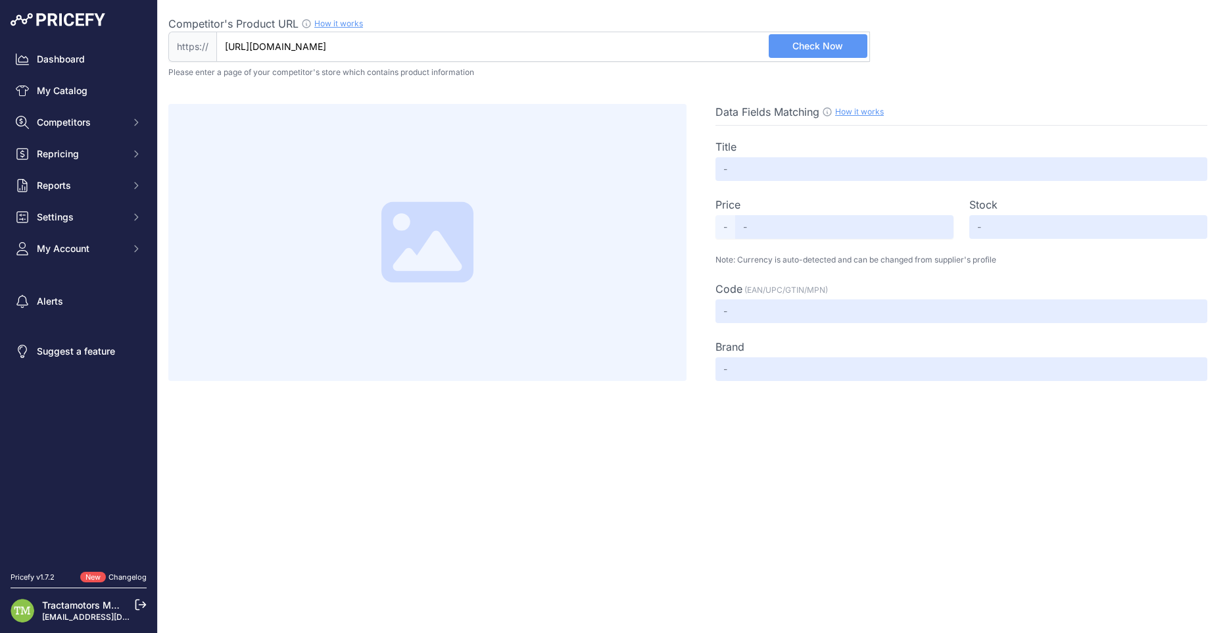
type input "[DOMAIN_NAME][URL]"
click at [806, 46] on span "Check Now" at bounding box center [818, 45] width 51 height 13
type input "Not Found"
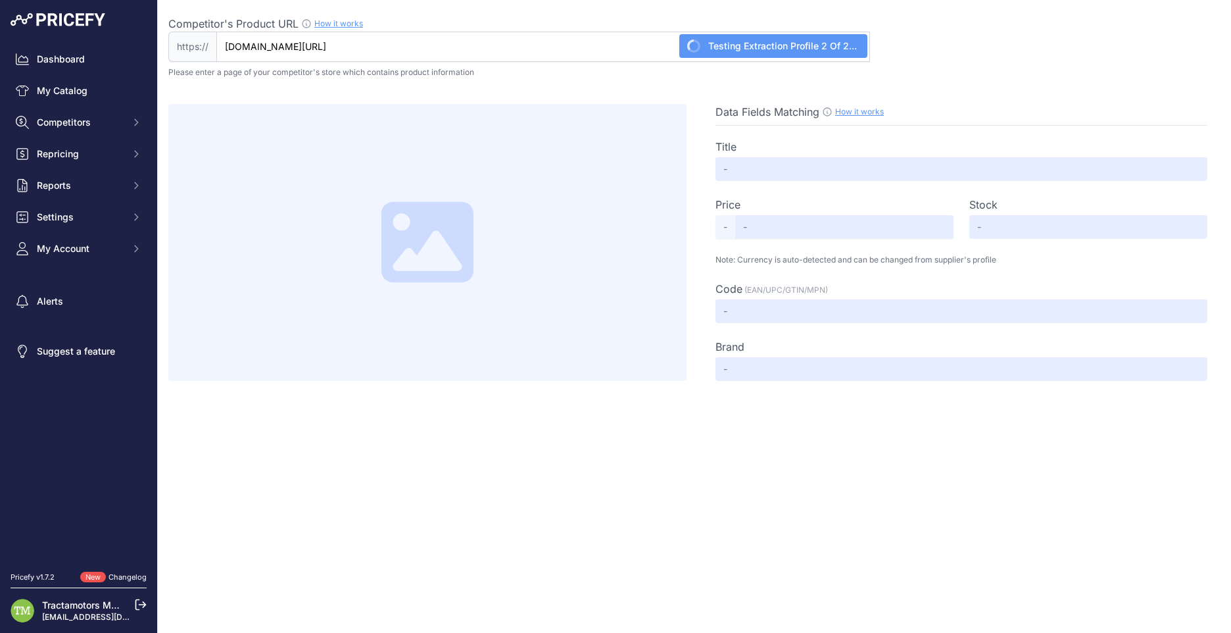
type input "Not Found"
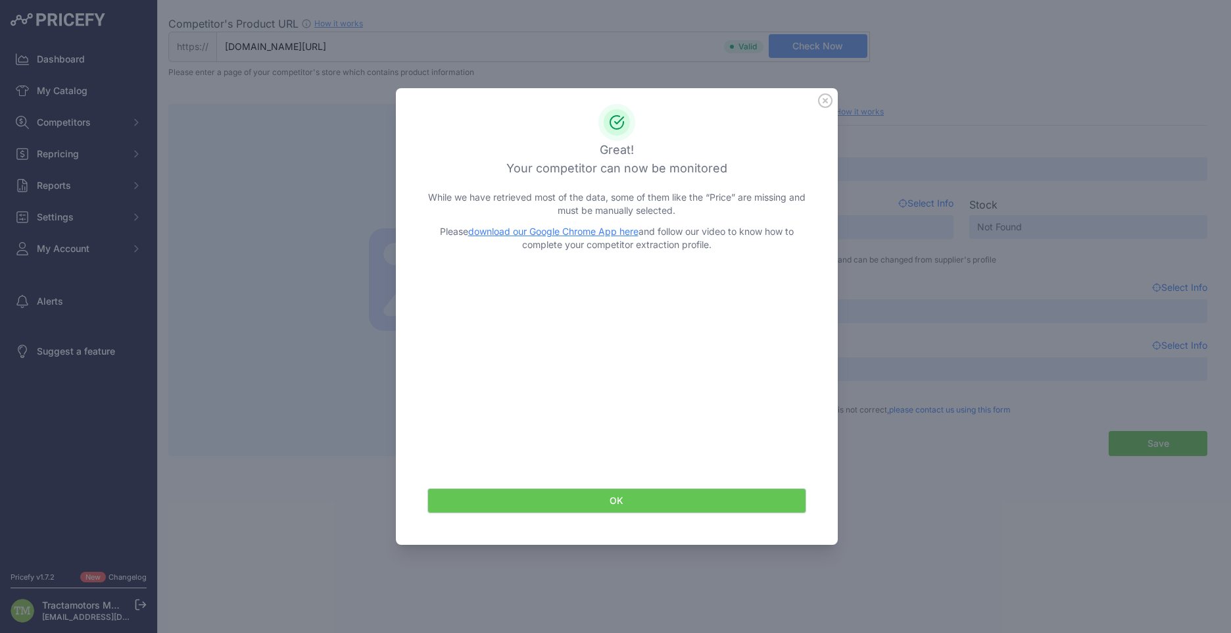
click at [830, 101] on icon at bounding box center [825, 100] width 14 height 14
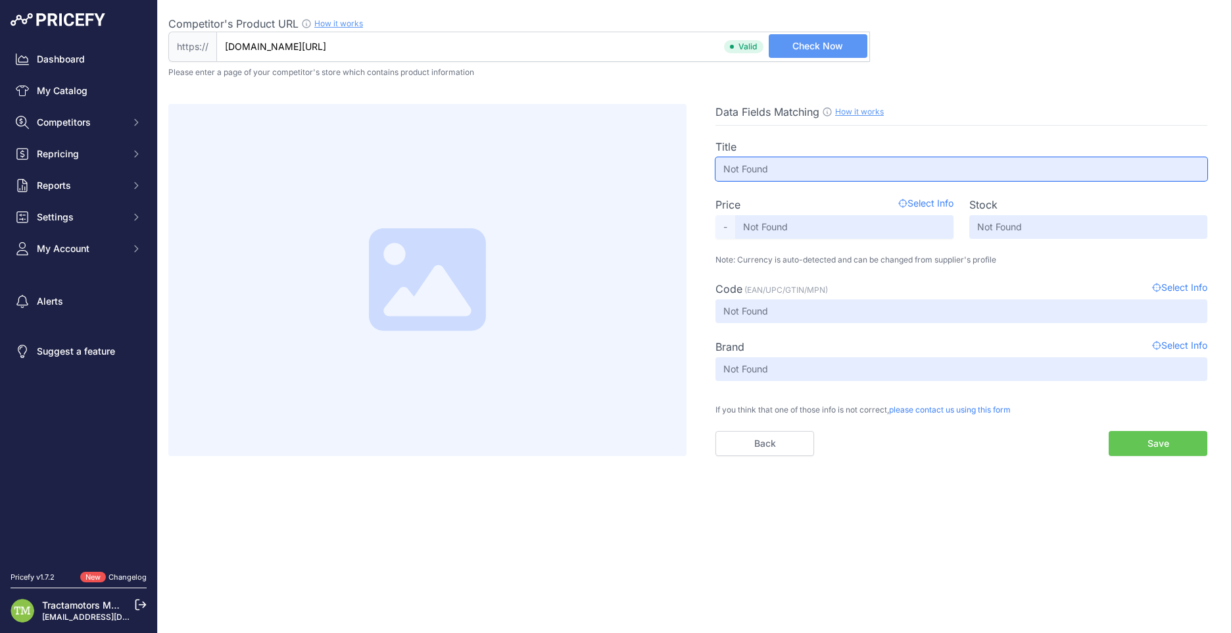
click at [768, 171] on input "Not Found" at bounding box center [962, 169] width 492 height 24
click at [808, 53] on button "Check Now" at bounding box center [818, 46] width 99 height 24
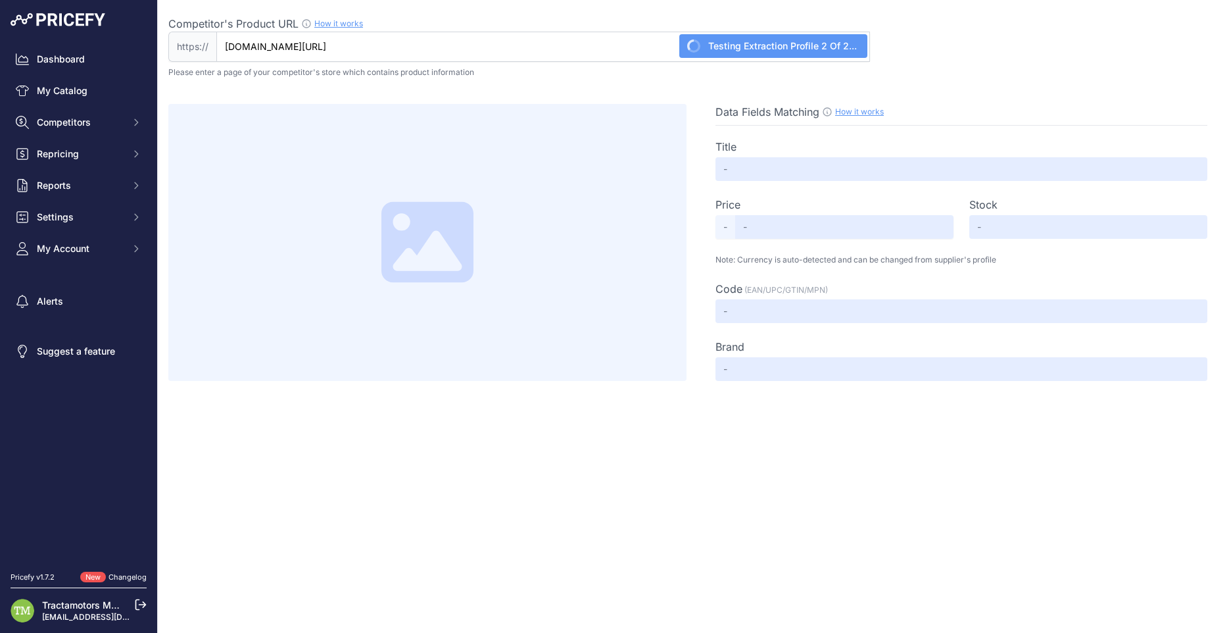
type input "Not Found"
